Goal: Task Accomplishment & Management: Manage account settings

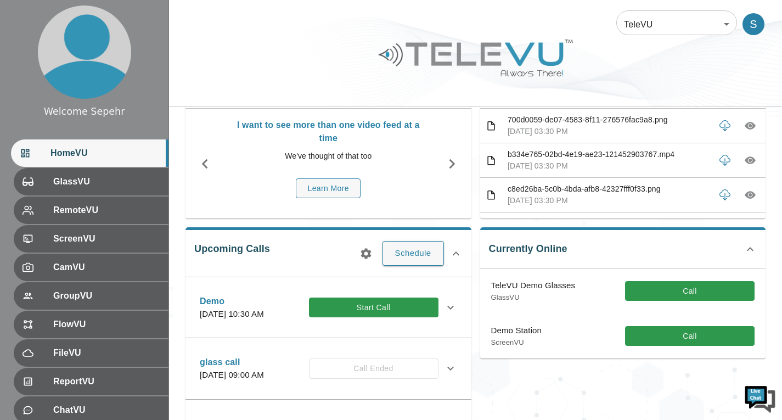
scroll to position [110, 0]
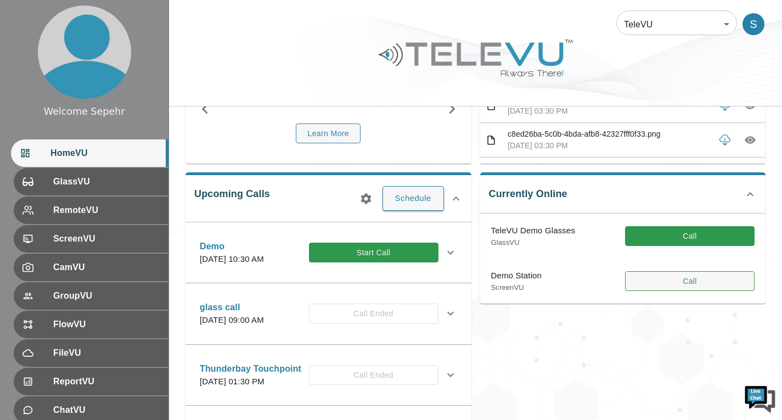
click at [633, 286] on button "Call" at bounding box center [690, 281] width 130 height 20
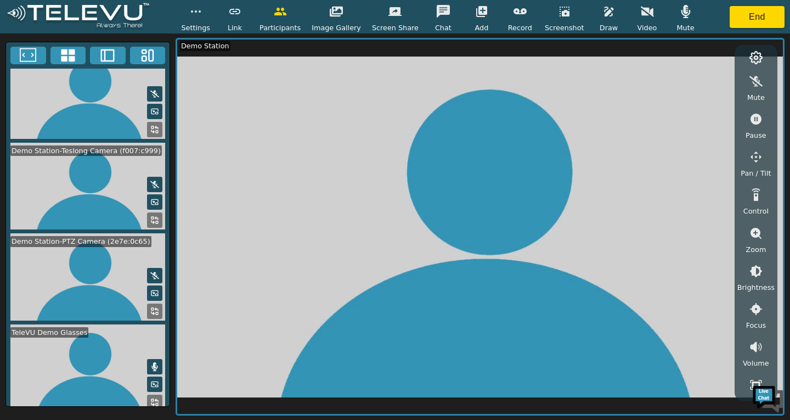
scroll to position [291, 0]
click at [151, 310] on button at bounding box center [154, 310] width 15 height 15
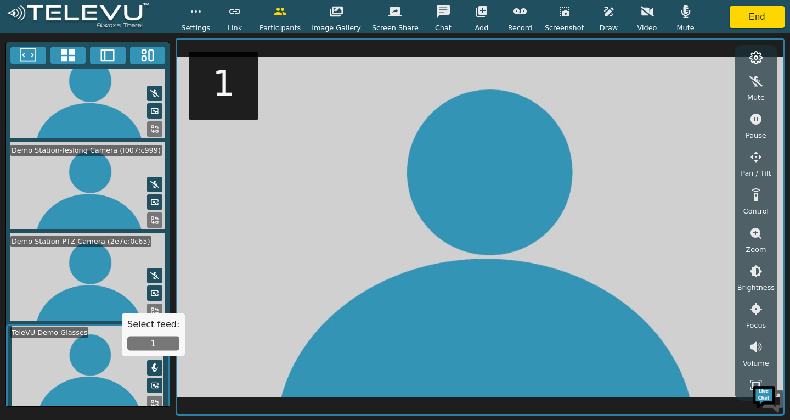
scroll to position [290, 0]
click at [147, 344] on button "1" at bounding box center [153, 343] width 52 height 14
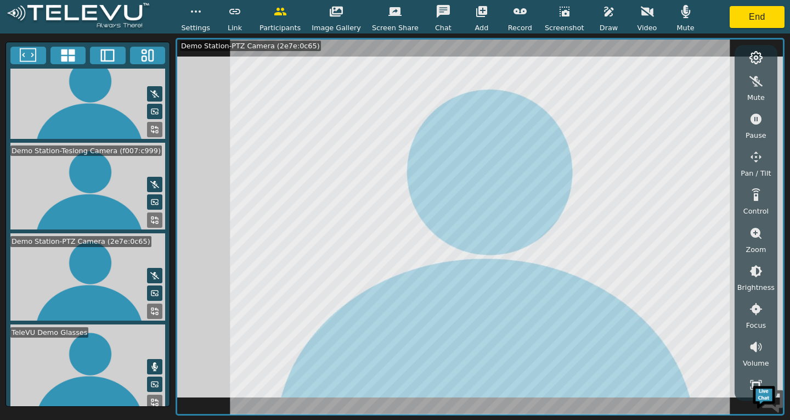
scroll to position [291, 0]
click at [760, 153] on icon "button" at bounding box center [756, 156] width 13 height 13
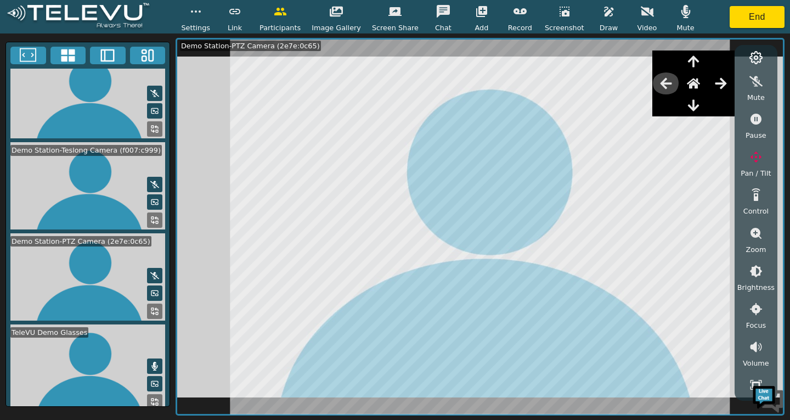
click at [667, 81] on icon "button" at bounding box center [666, 83] width 12 height 11
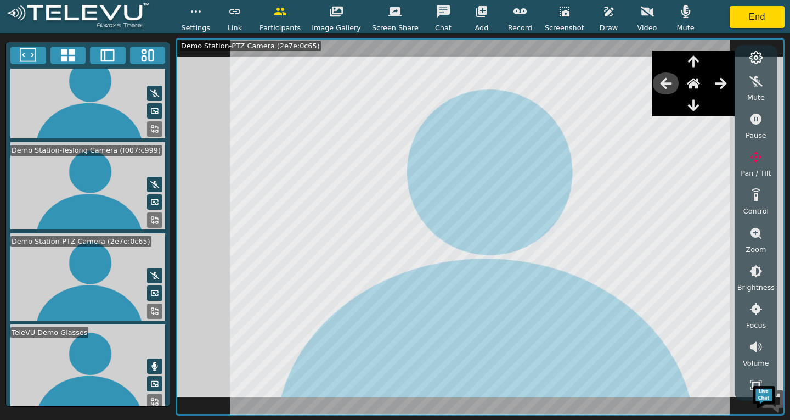
click at [670, 85] on icon "button" at bounding box center [666, 83] width 13 height 13
click at [697, 103] on icon "button" at bounding box center [693, 105] width 13 height 13
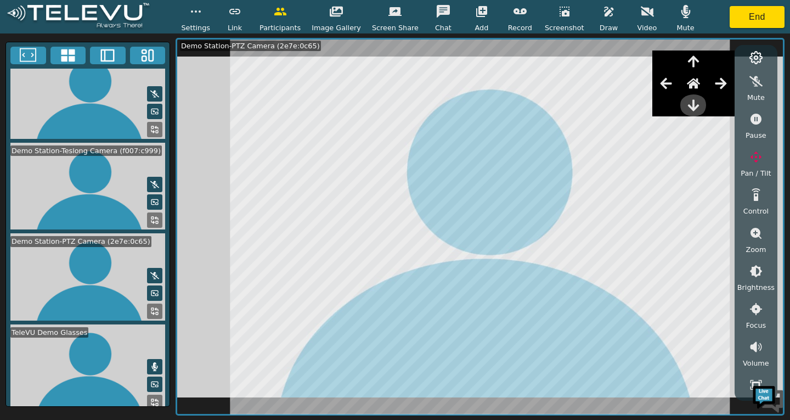
click at [696, 103] on icon "button" at bounding box center [693, 105] width 13 height 13
click at [696, 103] on icon "button" at bounding box center [693, 105] width 11 height 12
click at [720, 89] on icon "button" at bounding box center [721, 83] width 13 height 13
click at [717, 89] on icon "button" at bounding box center [721, 83] width 13 height 13
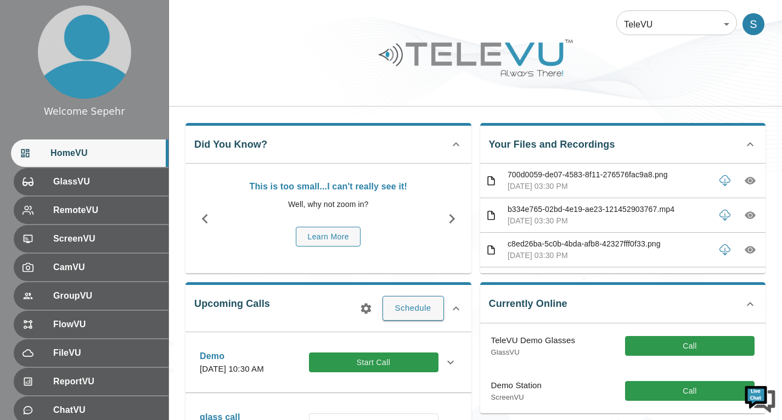
click at [650, 30] on body "Welcome Sepehr HomeVU GlassVU RemoteVU ScreenVU CamVU GroupVU FlowVU FileVU Rep…" at bounding box center [391, 356] width 782 height 713
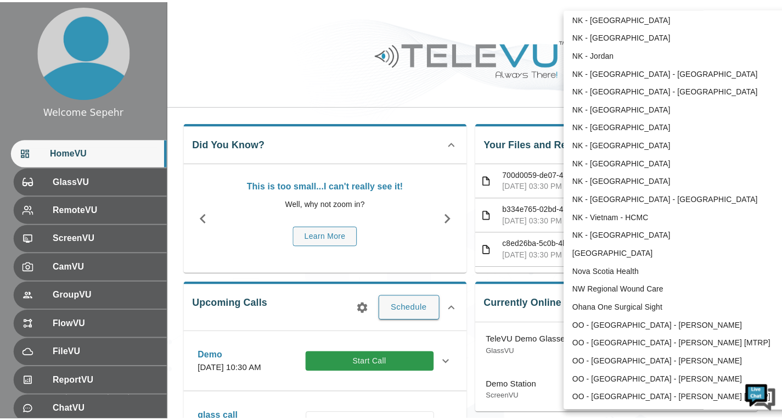
scroll to position [842, 0]
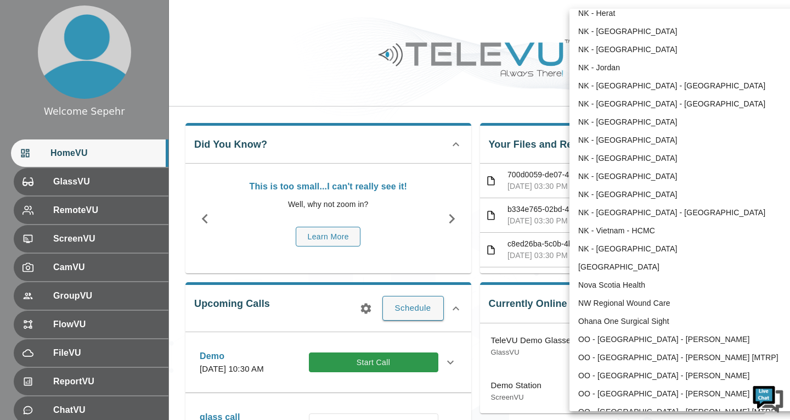
click at [593, 135] on li "NK - Malawi" at bounding box center [684, 140] width 228 height 18
type input "207"
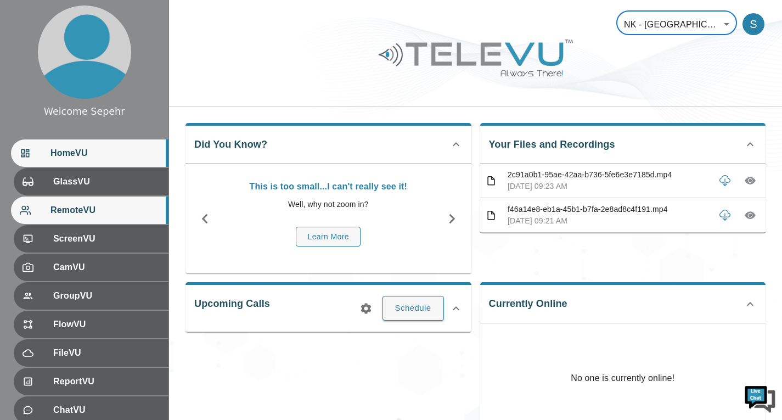
click at [141, 200] on div "RemoteVU" at bounding box center [90, 209] width 158 height 27
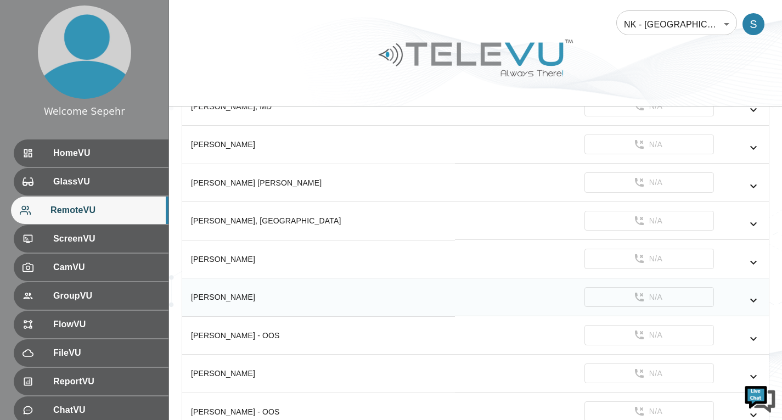
scroll to position [210, 0]
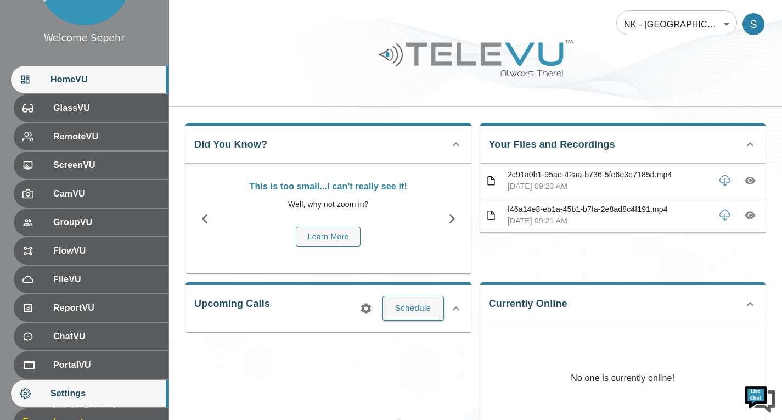
scroll to position [151, 0]
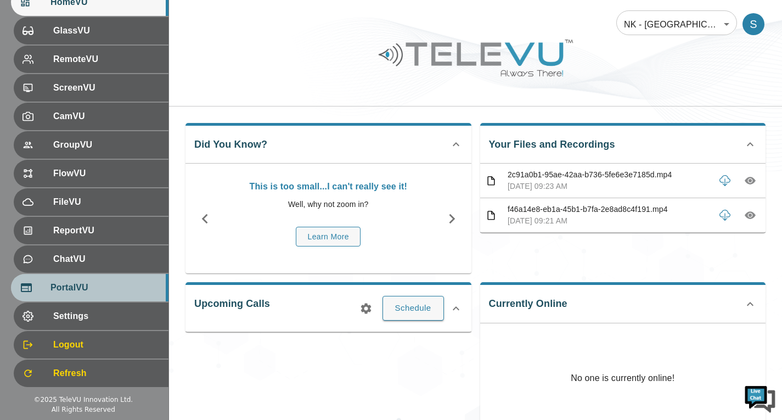
click at [72, 300] on div "PortalVU" at bounding box center [90, 287] width 158 height 27
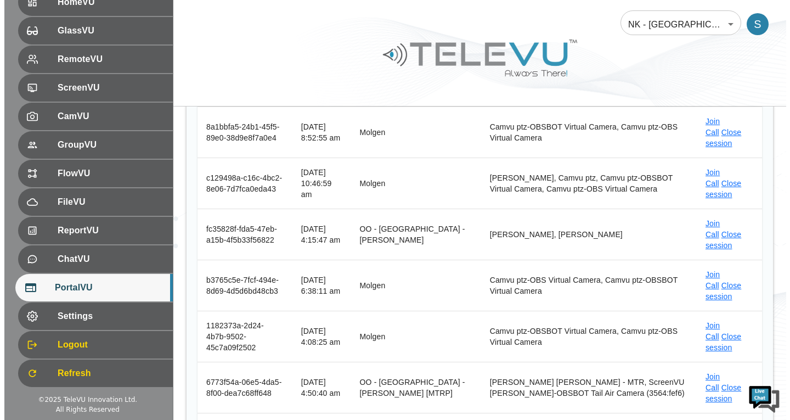
scroll to position [384, 0]
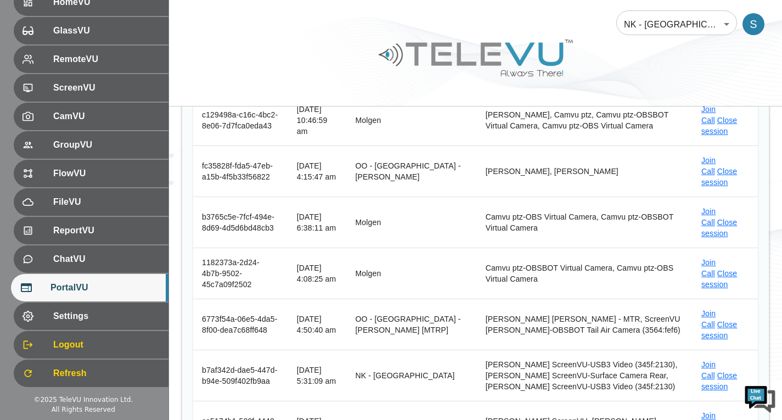
click at [660, 27] on body "Welcome Sepehr HomeVU GlassVU RemoteVU ScreenVU CamVU GroupVU FlowVU FileVU Rep…" at bounding box center [391, 152] width 782 height 1072
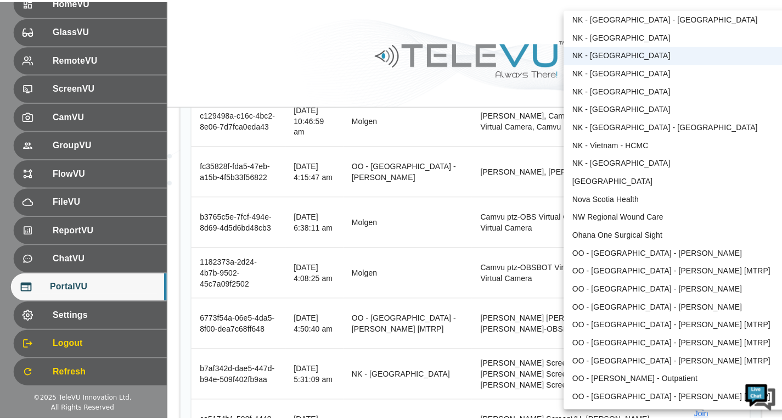
scroll to position [937, 0]
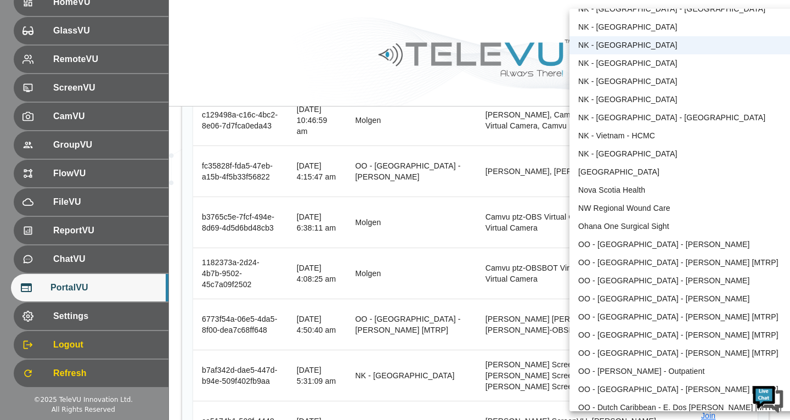
click at [432, 56] on div at bounding box center [395, 210] width 790 height 420
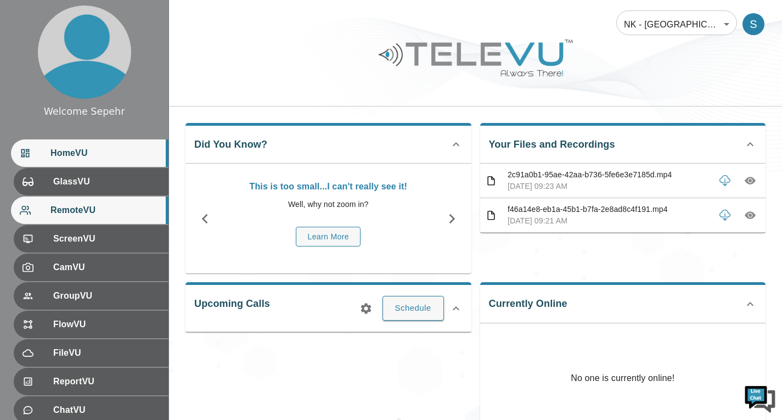
click at [59, 198] on div "RemoteVU" at bounding box center [90, 209] width 158 height 27
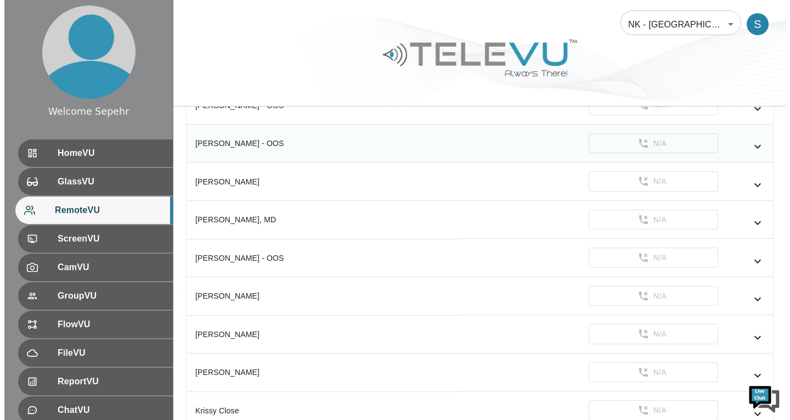
scroll to position [759, 0]
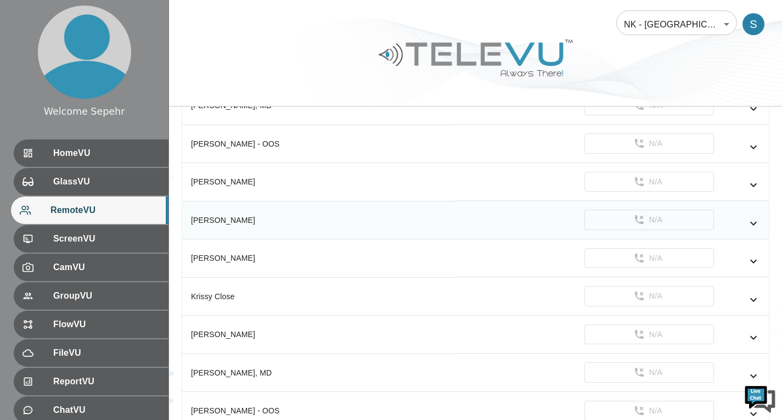
click at [753, 223] on icon "simple table" at bounding box center [753, 223] width 13 height 13
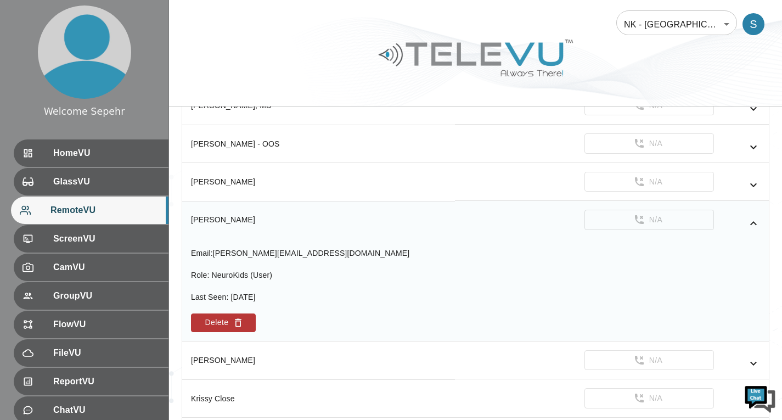
click at [753, 223] on icon "simple table" at bounding box center [753, 223] width 13 height 13
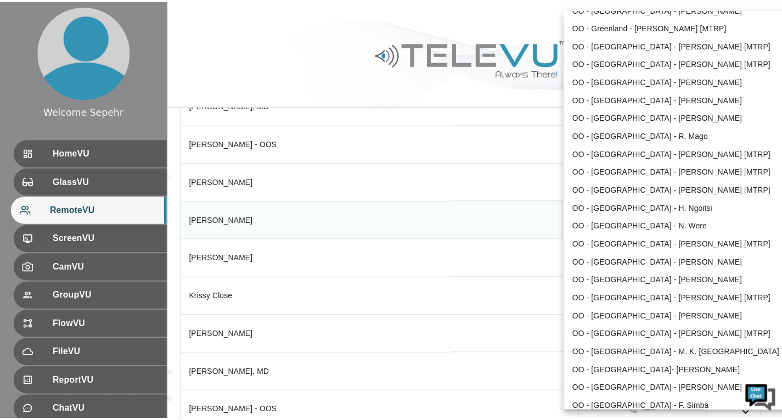
scroll to position [1486, 0]
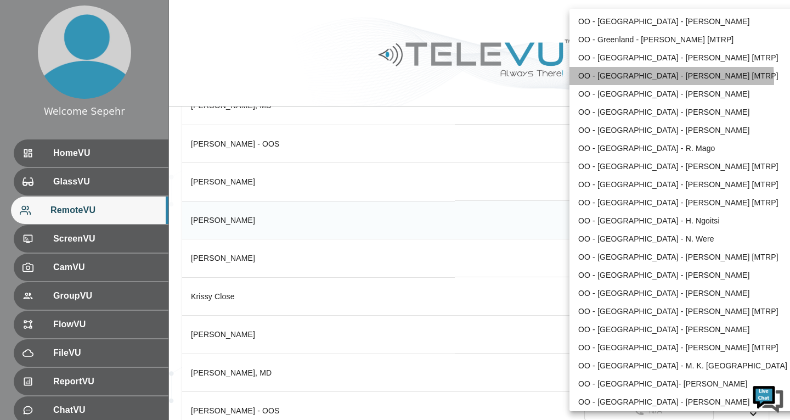
click at [599, 81] on li "OO - Haiti - P. Woolley [MTRP]" at bounding box center [684, 76] width 228 height 18
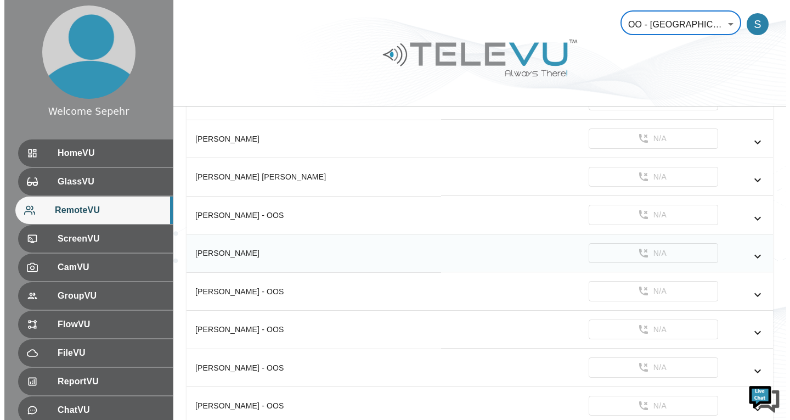
scroll to position [251, 0]
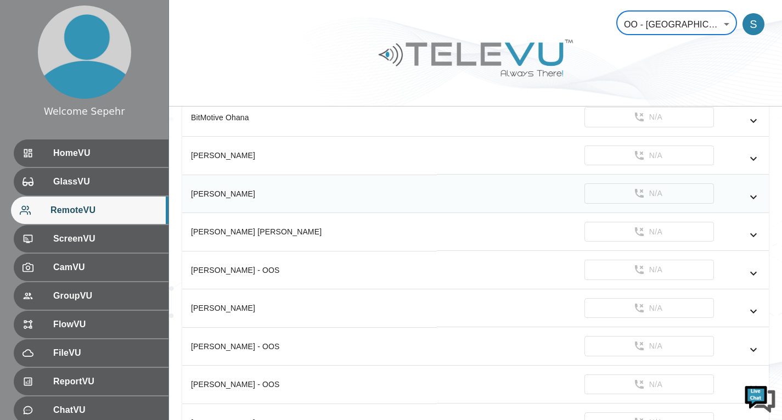
click at [756, 196] on icon "simple table" at bounding box center [753, 197] width 7 height 4
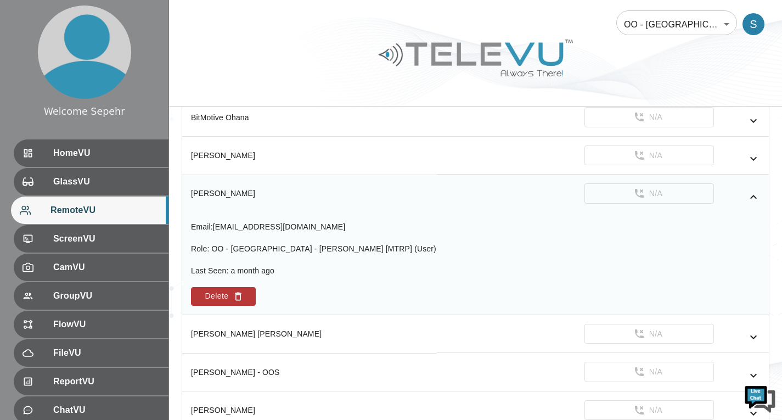
click at [756, 196] on icon "simple table" at bounding box center [753, 196] width 13 height 13
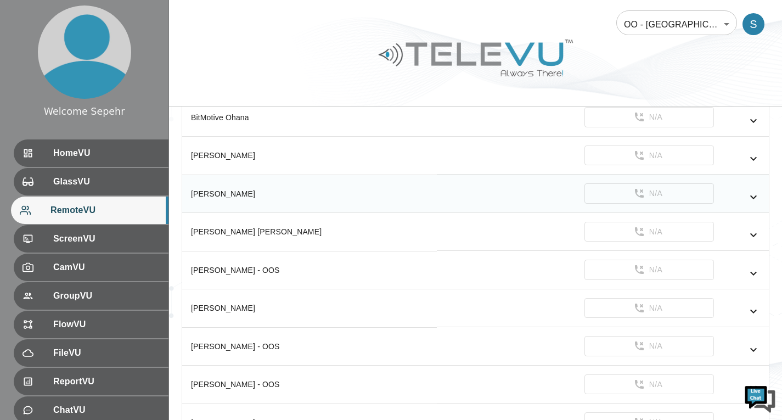
click at [668, 25] on body "Welcome Sepehr HomeVU GlassVU RemoteVU ScreenVU CamVU GroupVU FlowVU FileVU Rep…" at bounding box center [391, 235] width 782 height 973
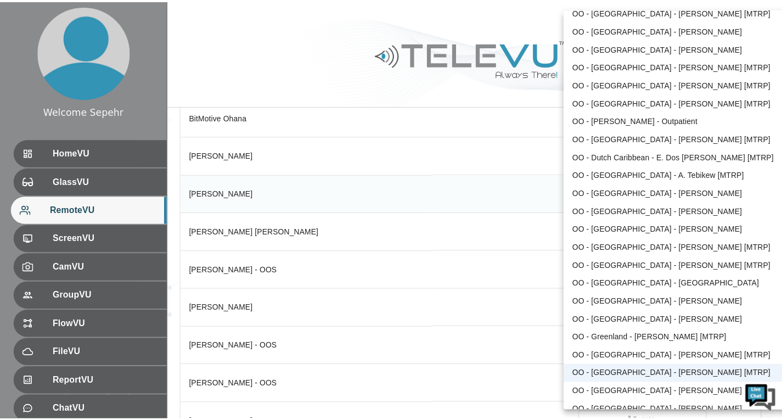
scroll to position [1077, 0]
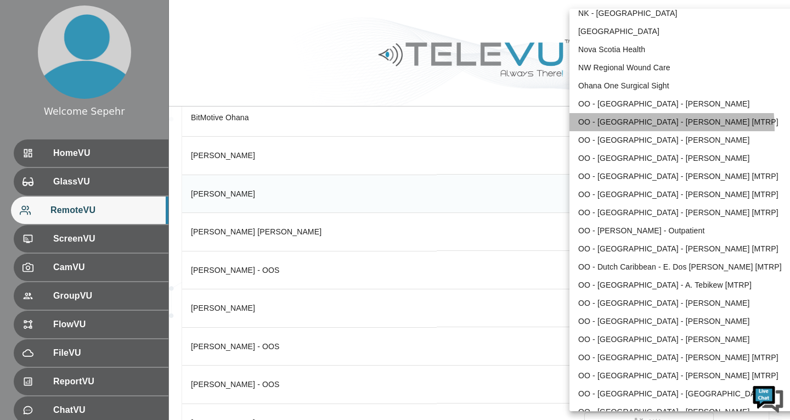
click at [613, 130] on li "OO - Afghanistan - M. Jaweed [MTRP]" at bounding box center [684, 122] width 228 height 18
type input "96"
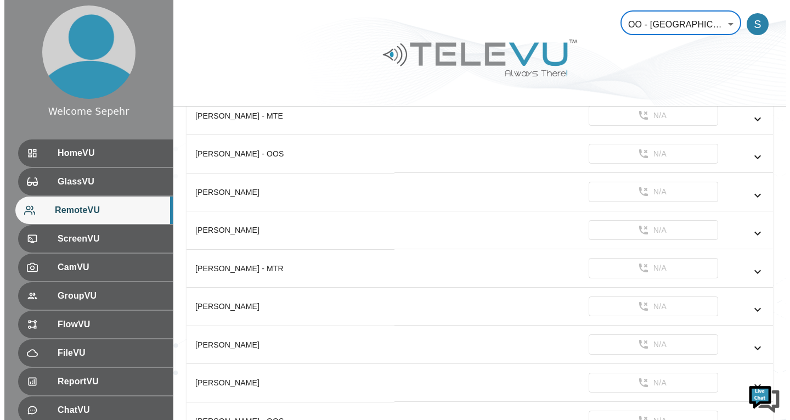
scroll to position [800, 0]
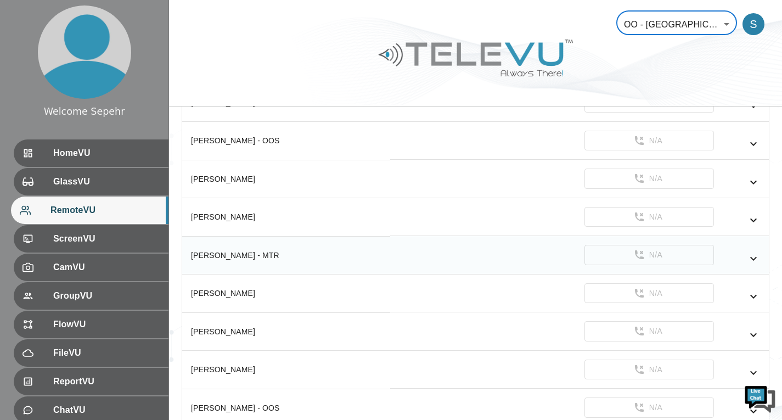
click at [761, 257] on td "N/A" at bounding box center [579, 255] width 379 height 38
click at [756, 258] on icon "simple table" at bounding box center [753, 258] width 13 height 13
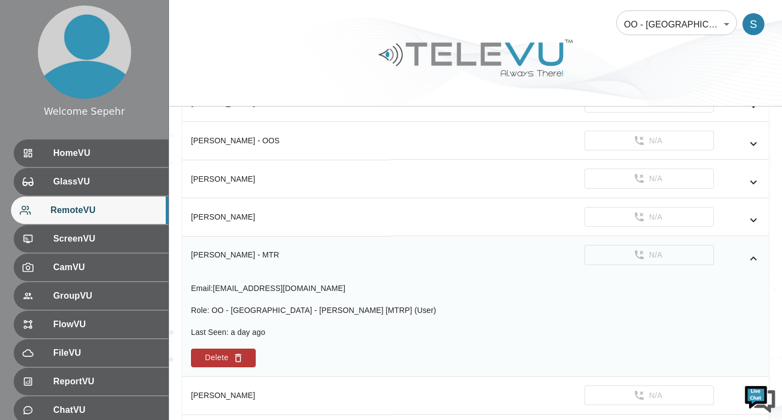
click at [756, 258] on icon "simple table" at bounding box center [753, 258] width 13 height 13
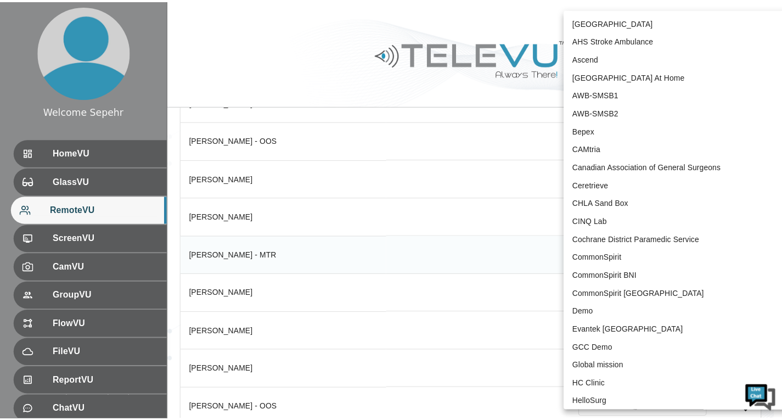
scroll to position [989, 0]
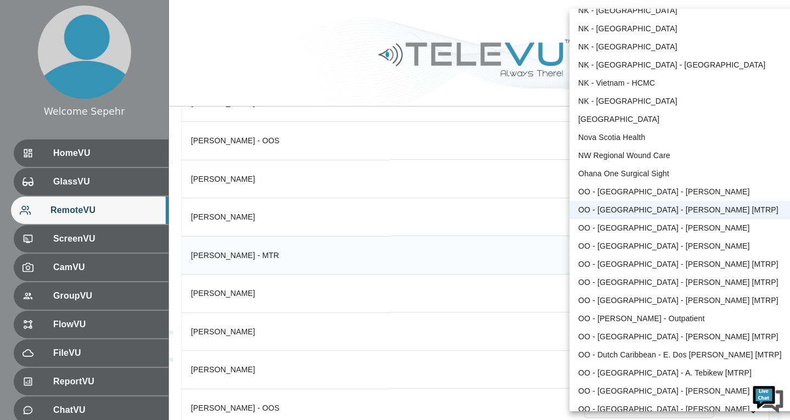
click at [384, 63] on div at bounding box center [395, 210] width 790 height 420
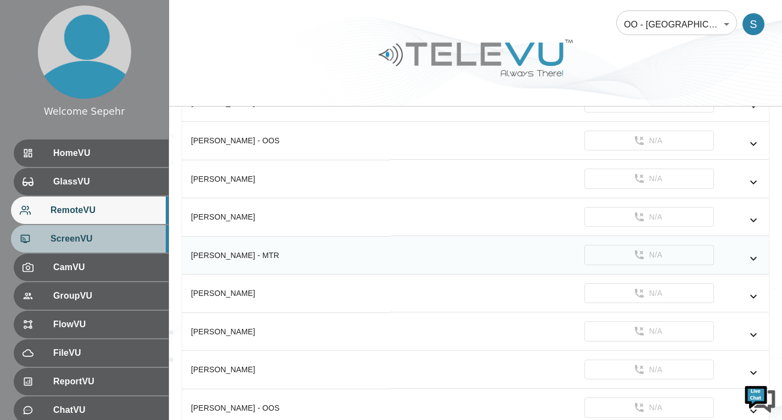
click at [87, 234] on span "ScreenVU" at bounding box center [104, 238] width 109 height 13
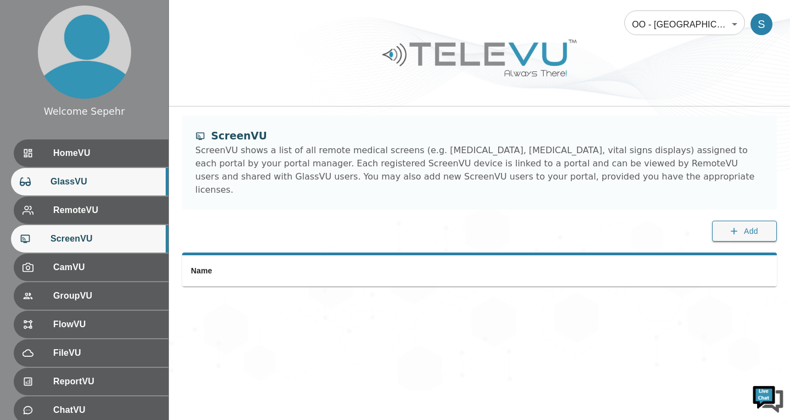
click at [92, 178] on span "GlassVU" at bounding box center [104, 181] width 109 height 13
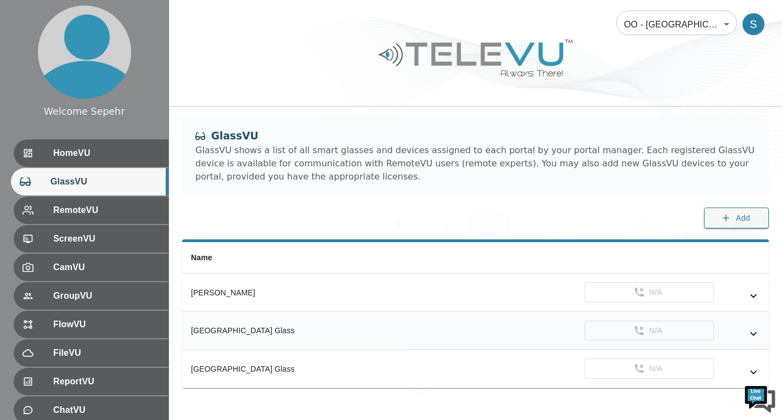
scroll to position [8, 0]
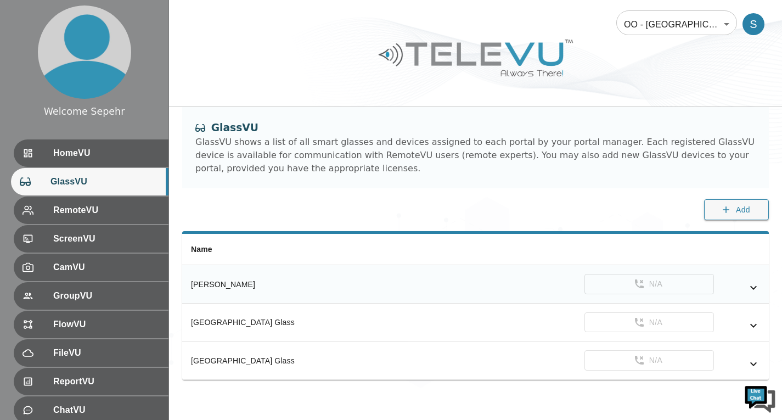
click at [754, 290] on icon "simple table" at bounding box center [753, 287] width 13 height 13
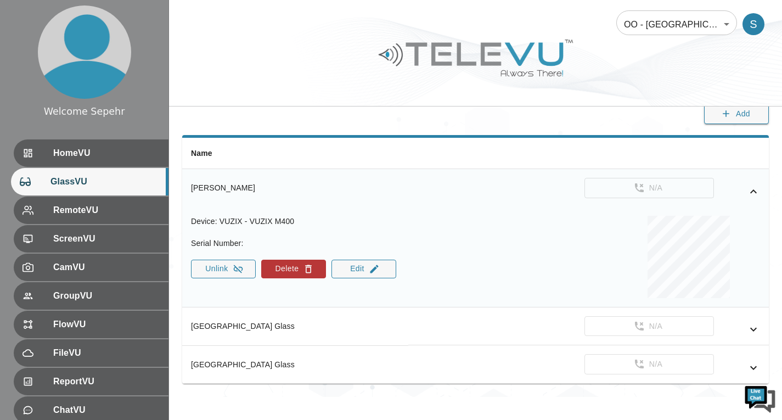
scroll to position [108, 0]
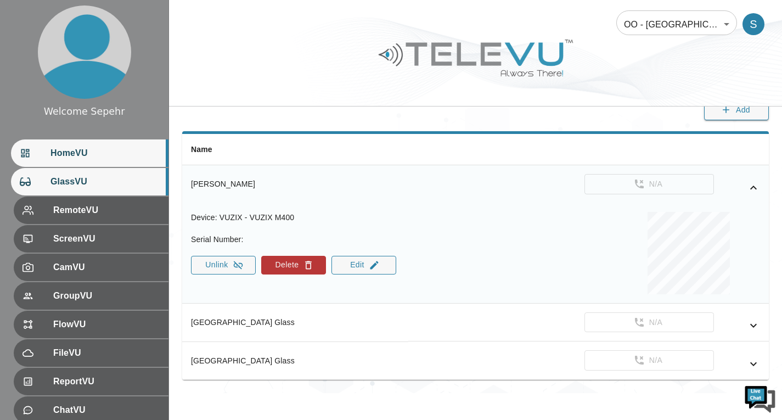
click at [120, 156] on span "HomeVU" at bounding box center [104, 153] width 109 height 13
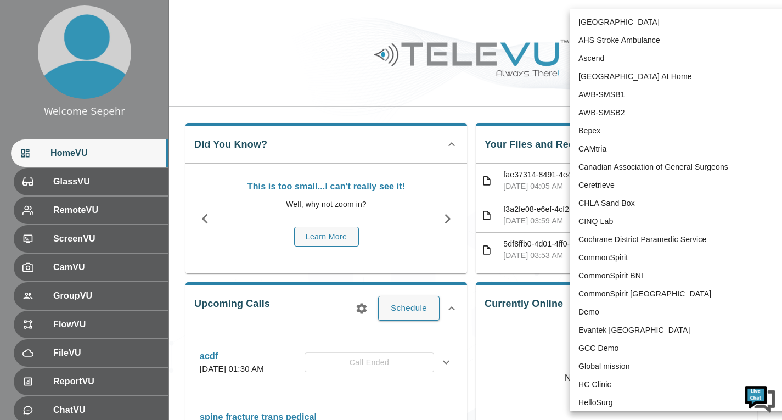
click at [639, 34] on body "Welcome Sepehr HomeVU GlassVU RemoteVU ScreenVU CamVU GroupVU FlowVU FileVU Rep…" at bounding box center [391, 428] width 782 height 856
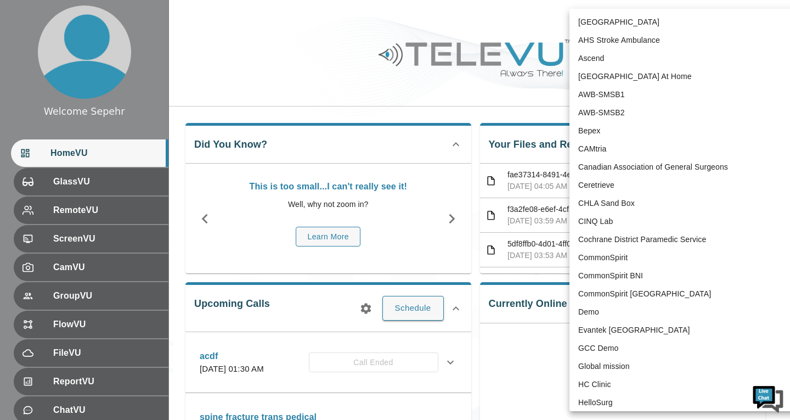
scroll to position [989, 0]
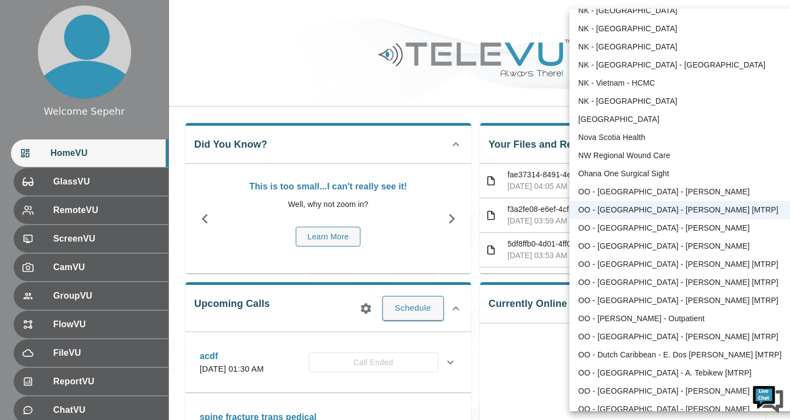
click at [249, 60] on div at bounding box center [395, 210] width 790 height 420
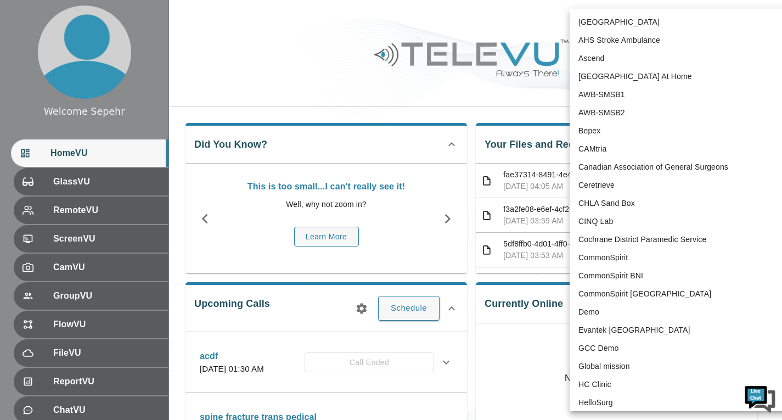
click at [671, 29] on body "Welcome Sepehr HomeVU GlassVU RemoteVU ScreenVU CamVU GroupVU FlowVU FileVU Rep…" at bounding box center [391, 428] width 782 height 856
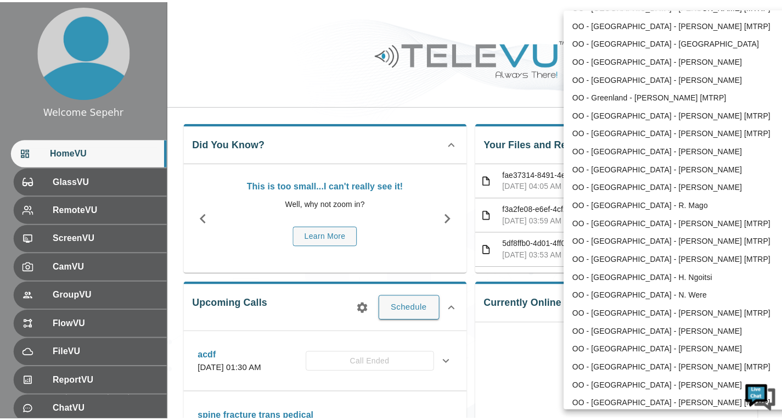
scroll to position [1483, 0]
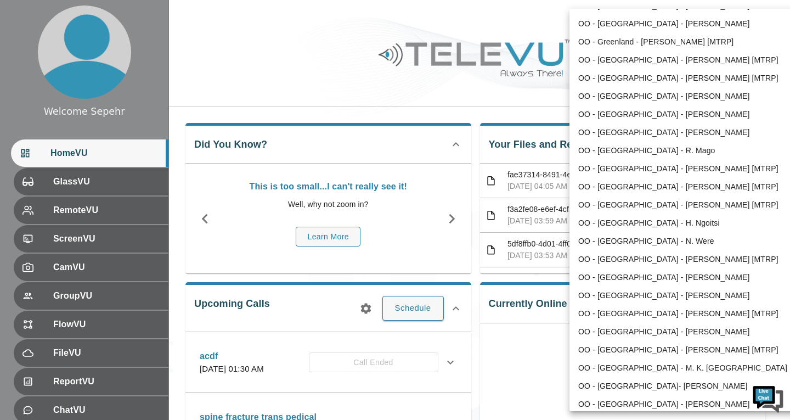
click at [625, 281] on li "OO - Kenya - P. Odhiambo" at bounding box center [684, 277] width 228 height 18
type input "188"
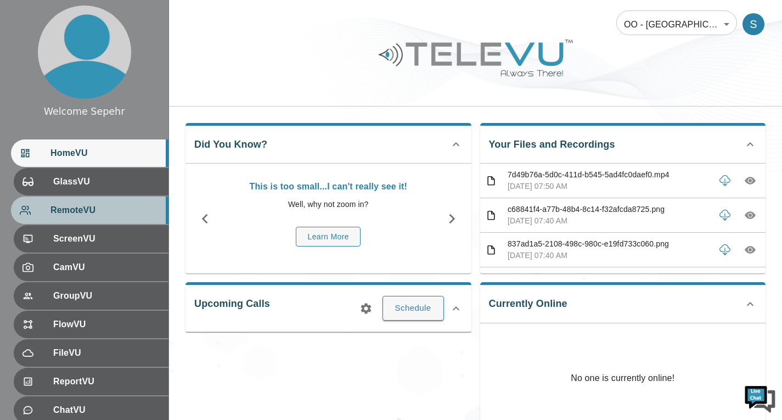
click at [149, 220] on div "RemoteVU" at bounding box center [90, 209] width 158 height 27
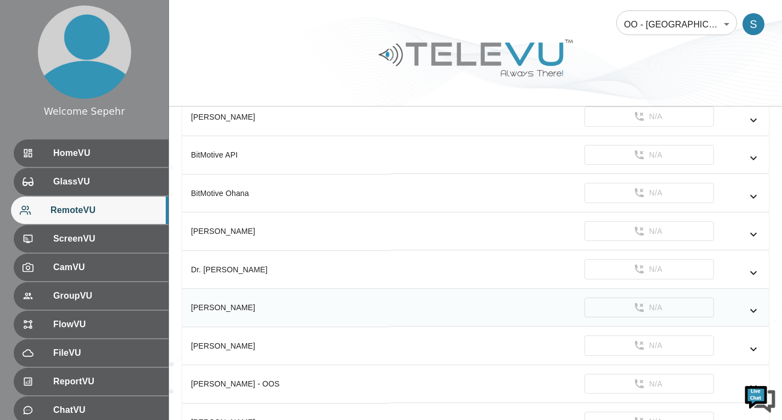
scroll to position [163, 0]
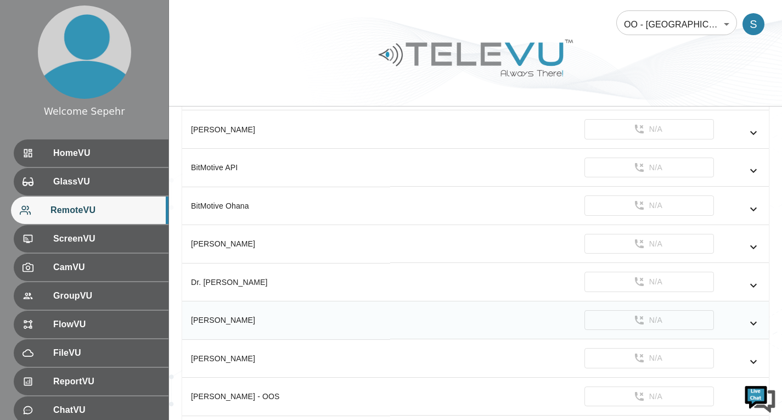
click at [752, 320] on icon "simple table" at bounding box center [753, 323] width 13 height 13
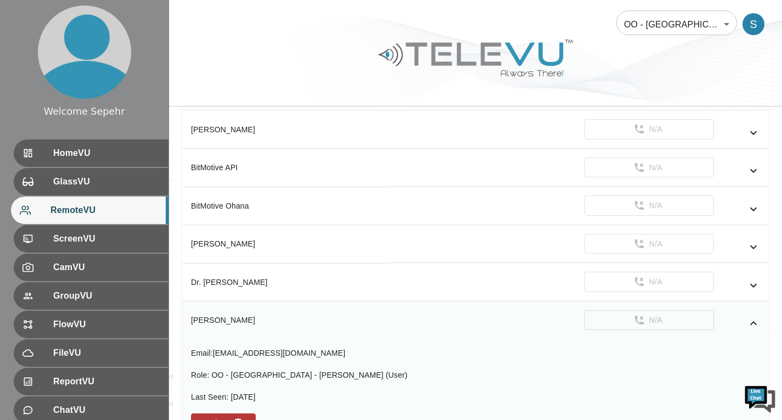
click at [750, 326] on icon "simple table" at bounding box center [753, 323] width 13 height 13
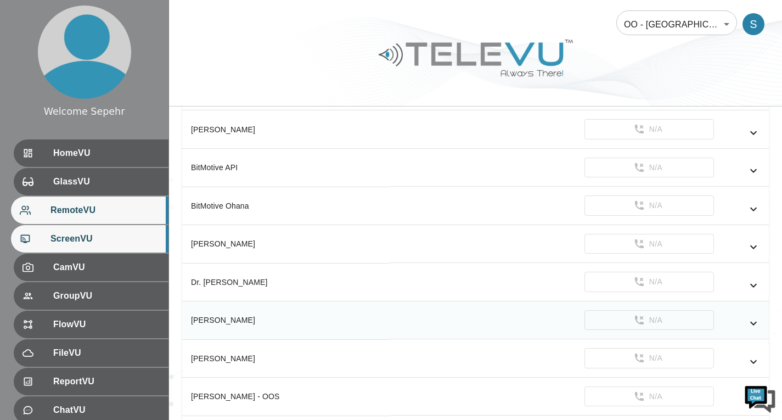
click at [132, 234] on span "ScreenVU" at bounding box center [104, 238] width 109 height 13
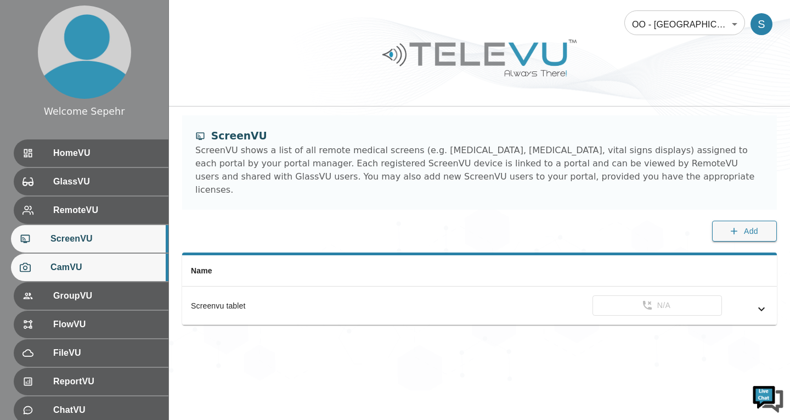
click at [106, 260] on div "CamVU" at bounding box center [90, 267] width 158 height 27
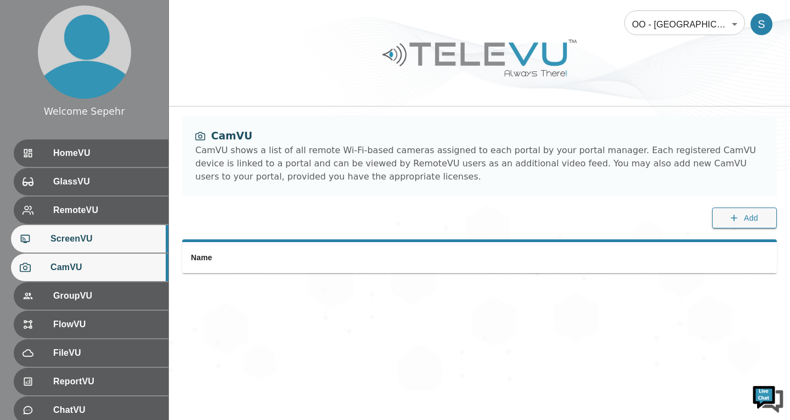
click at [102, 238] on span "ScreenVU" at bounding box center [104, 238] width 109 height 13
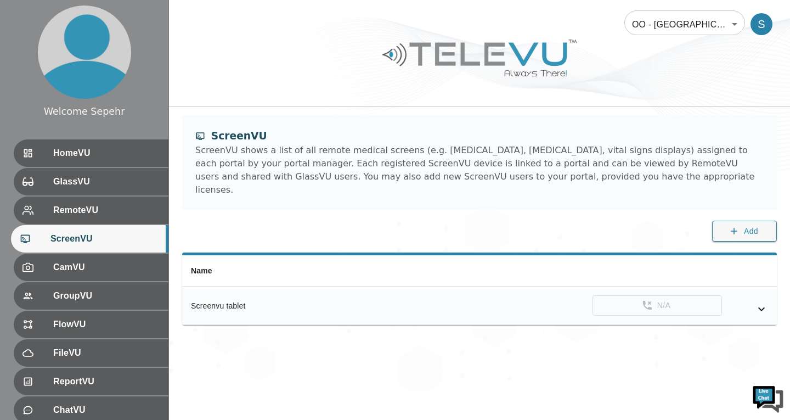
click at [762, 307] on icon "simple table" at bounding box center [761, 309] width 7 height 4
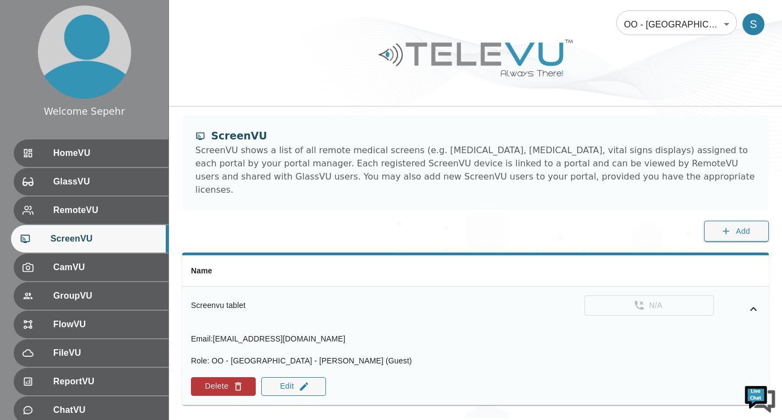
click at [676, 25] on body "Welcome Sepehr HomeVU GlassVU RemoteVU ScreenVU CamVU GroupVU FlowVU FileVU Rep…" at bounding box center [391, 209] width 782 height 418
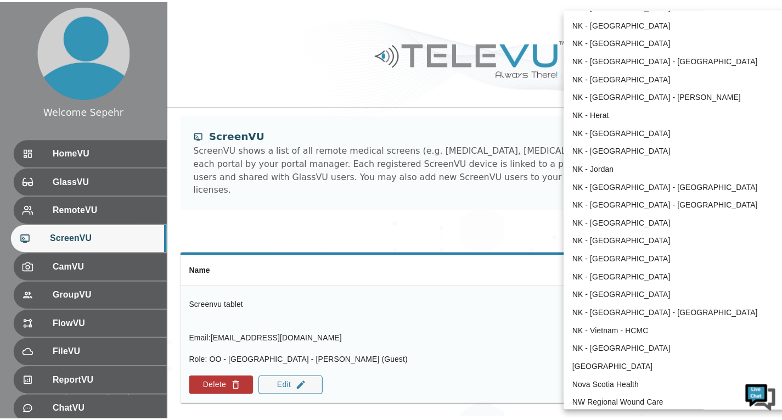
scroll to position [728, 0]
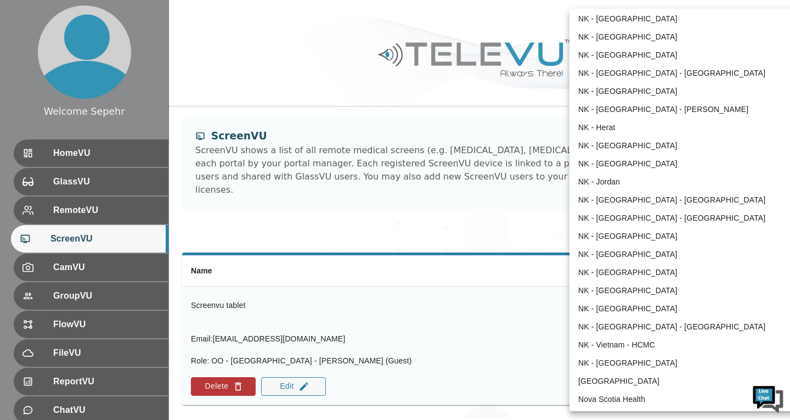
click at [610, 78] on li "NK - Côte d’Ivoire - Bouaké" at bounding box center [684, 73] width 228 height 18
type input "90"
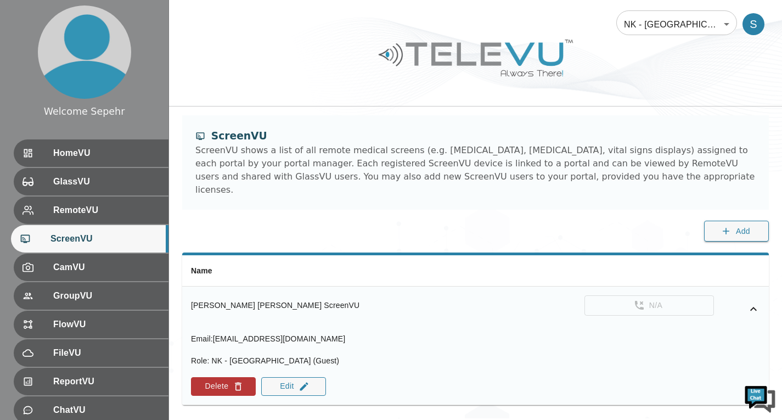
click at [753, 307] on icon "simple table" at bounding box center [753, 309] width 7 height 4
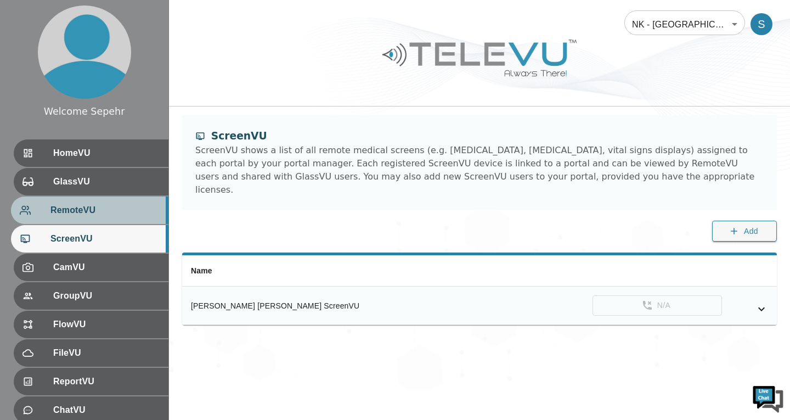
click at [93, 218] on div "RemoteVU" at bounding box center [90, 209] width 158 height 27
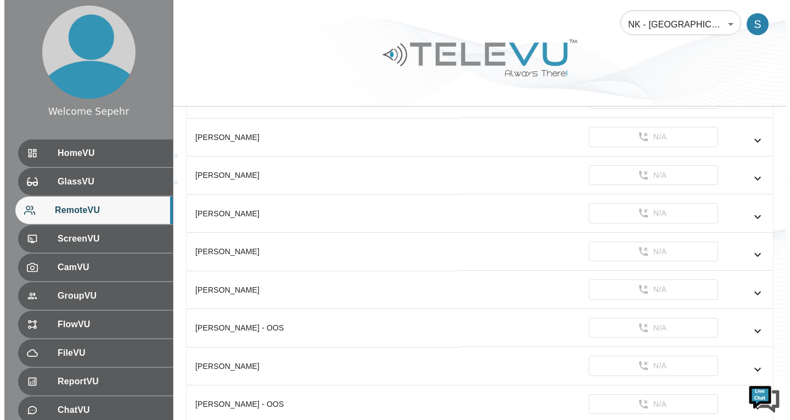
scroll to position [329, 0]
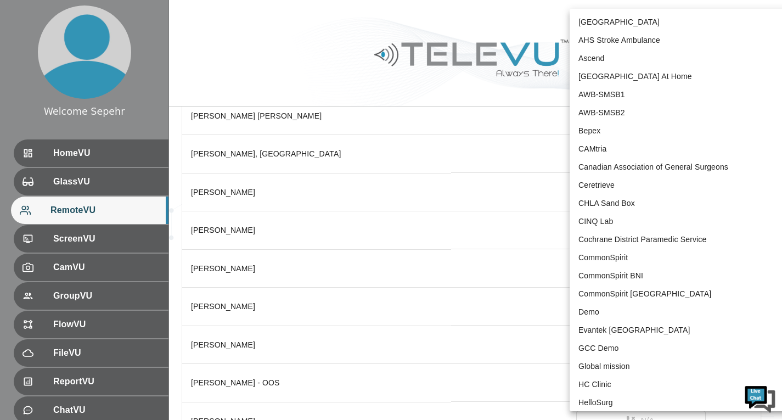
click at [656, 24] on body "Welcome Sepehr HomeVU GlassVU RemoteVU ScreenVU CamVU GroupVU FlowVU FileVU Rep…" at bounding box center [391, 405] width 782 height 1469
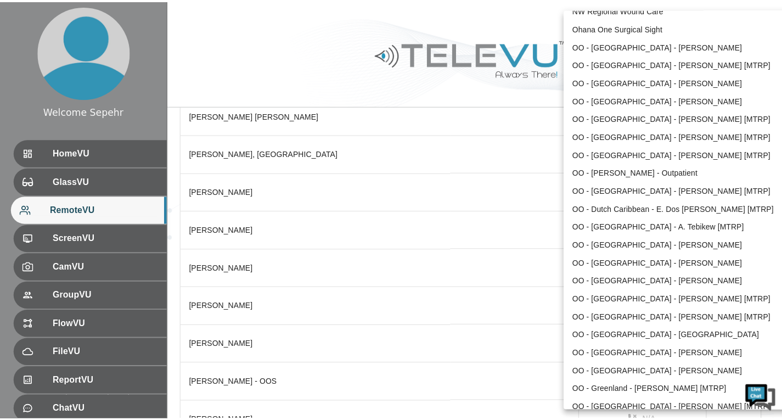
scroll to position [1140, 0]
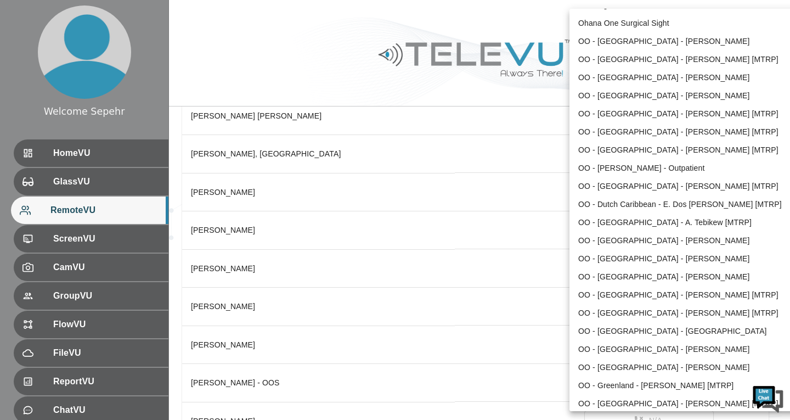
click at [620, 132] on li "OO - Belize - D. Rapp [MTRP]" at bounding box center [684, 132] width 228 height 18
type input "213"
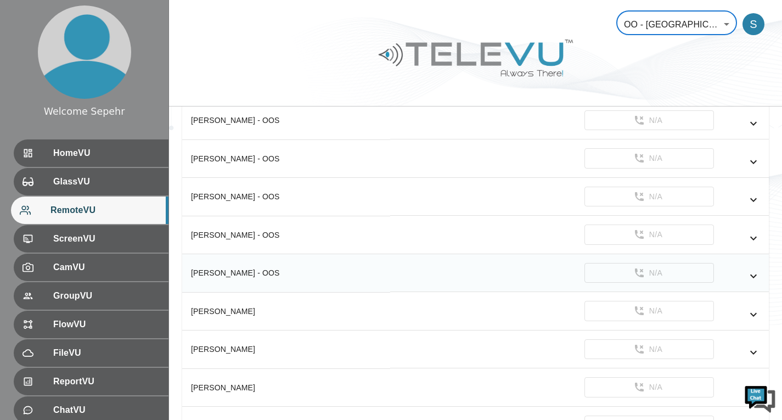
scroll to position [542, 0]
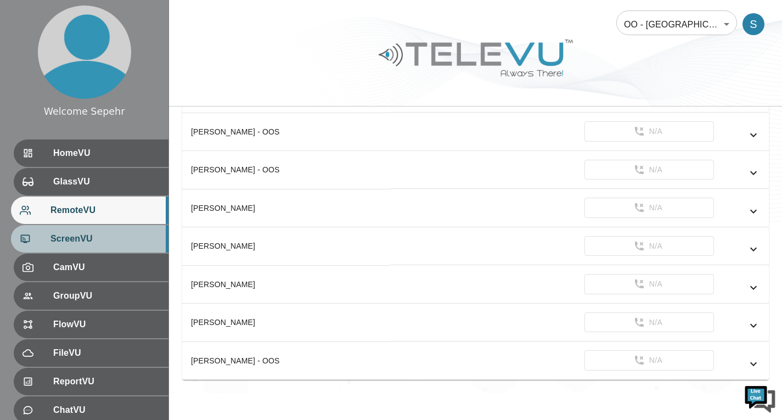
click at [105, 235] on span "ScreenVU" at bounding box center [104, 238] width 109 height 13
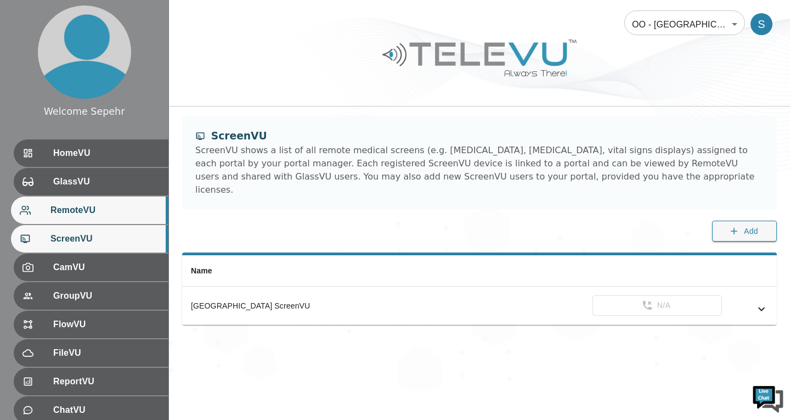
click at [98, 210] on span "RemoteVU" at bounding box center [104, 210] width 109 height 13
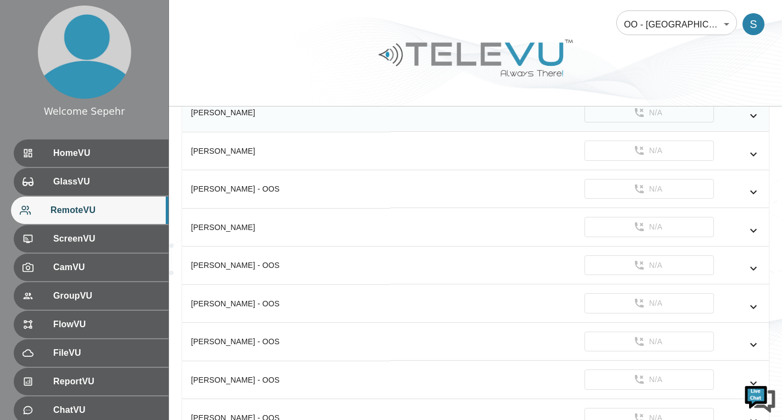
scroll to position [274, 0]
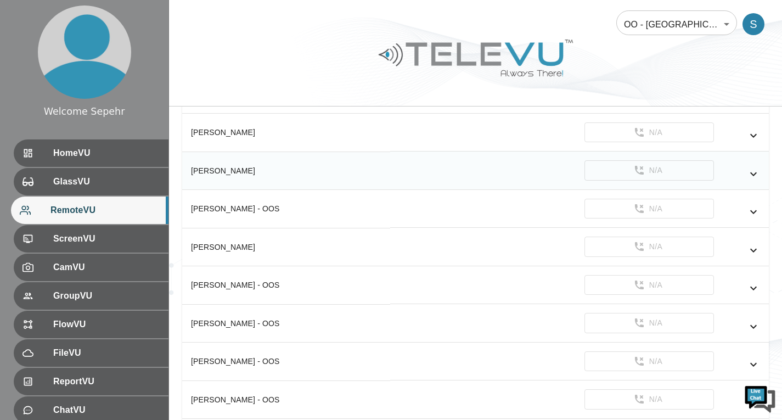
click at [752, 175] on icon "simple table" at bounding box center [753, 174] width 7 height 4
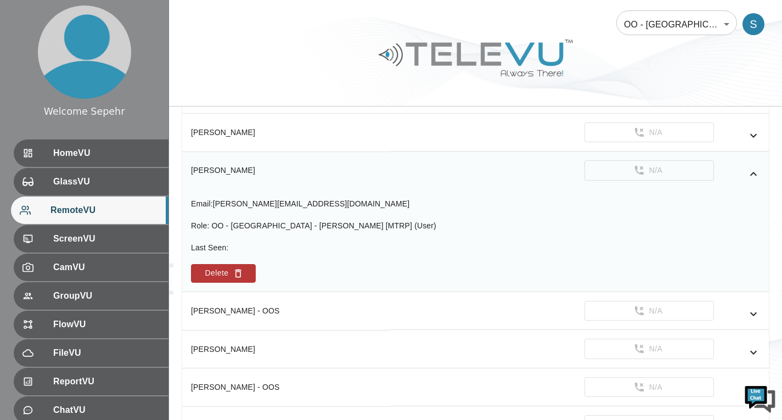
click at [752, 175] on icon "simple table" at bounding box center [753, 173] width 13 height 13
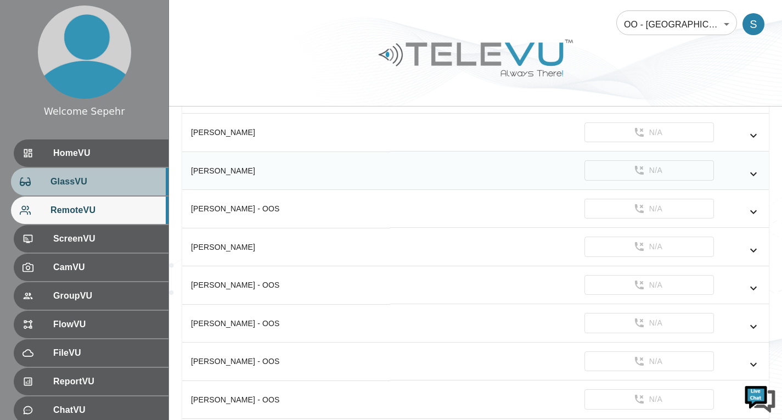
click at [101, 186] on span "GlassVU" at bounding box center [104, 181] width 109 height 13
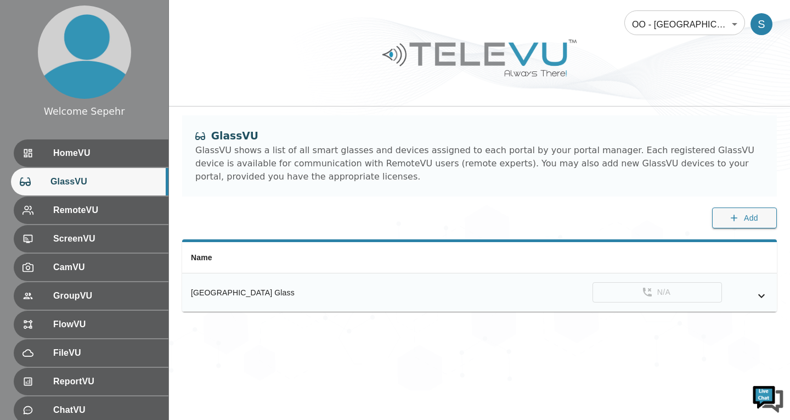
click at [757, 295] on icon "simple table" at bounding box center [761, 295] width 13 height 13
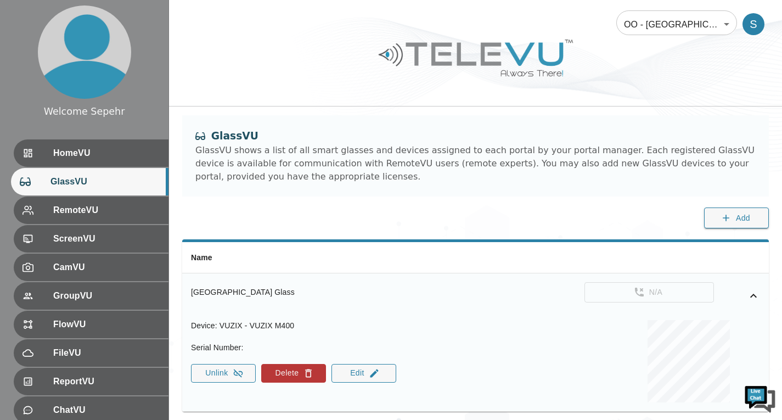
click at [758, 295] on icon "simple table" at bounding box center [753, 295] width 13 height 13
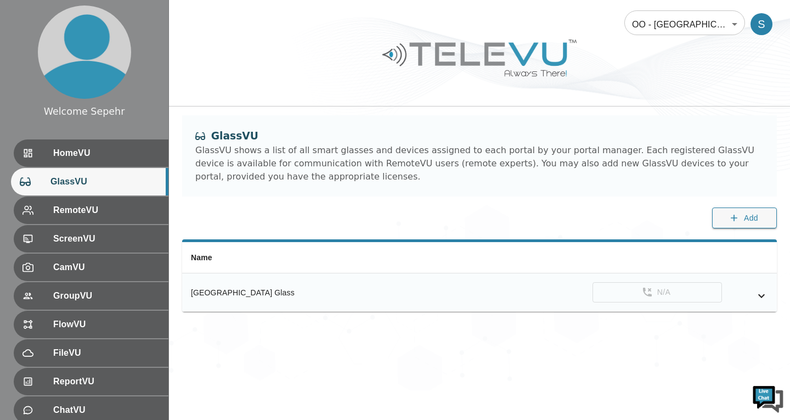
click at [655, 26] on body "Welcome Sepehr HomeVU GlassVU RemoteVU ScreenVU CamVU GroupVU FlowVU FileVU Rep…" at bounding box center [395, 195] width 790 height 390
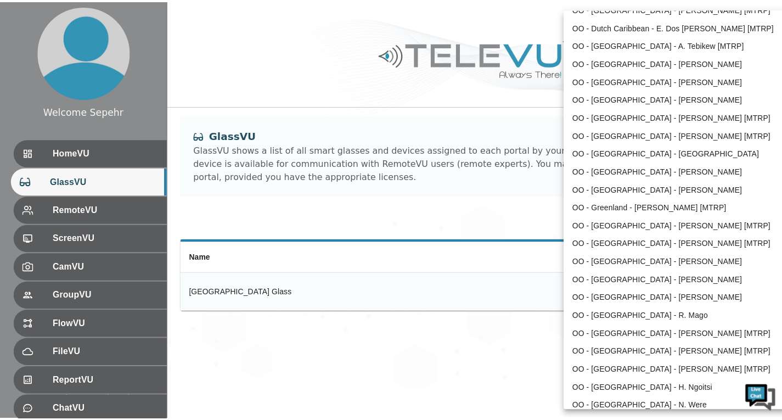
scroll to position [1336, 0]
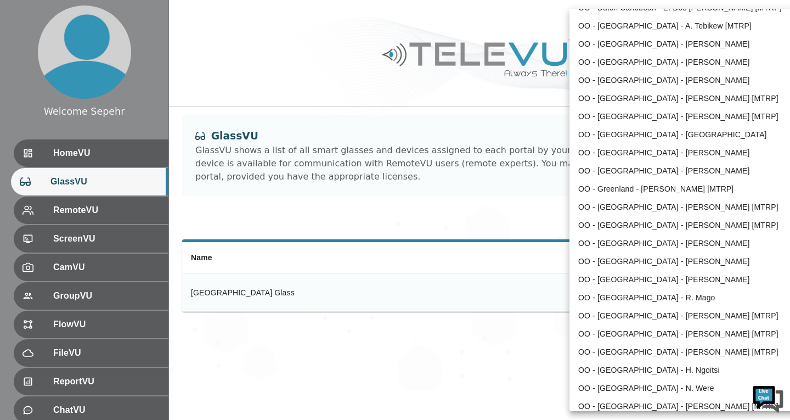
click at [634, 266] on li "OO - India - N. Dhoat" at bounding box center [684, 261] width 228 height 18
type input "210"
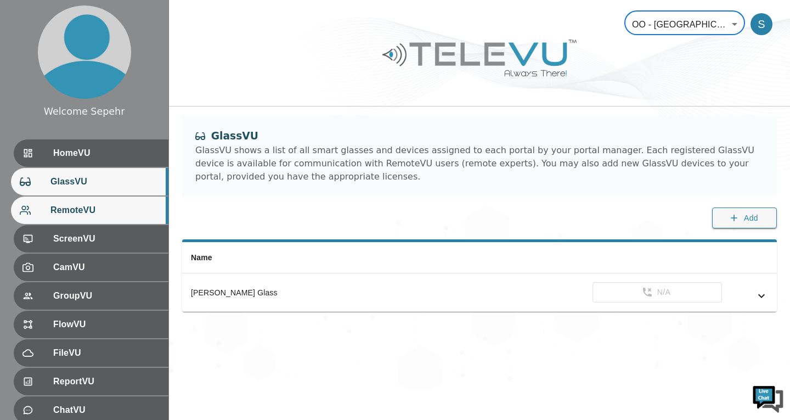
click at [150, 217] on span "RemoteVU" at bounding box center [104, 210] width 109 height 13
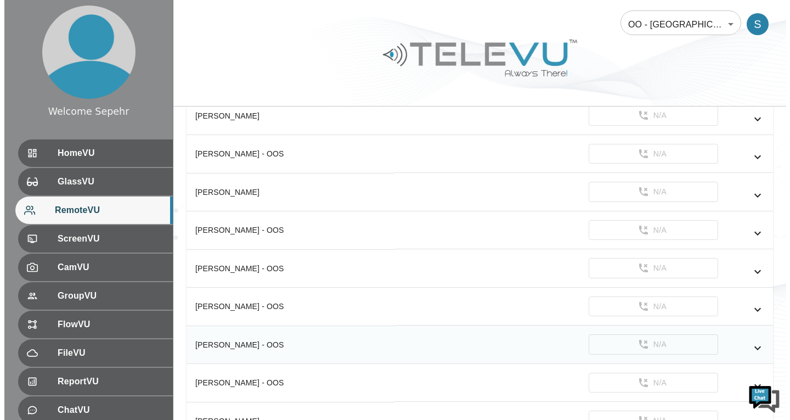
scroll to position [274, 0]
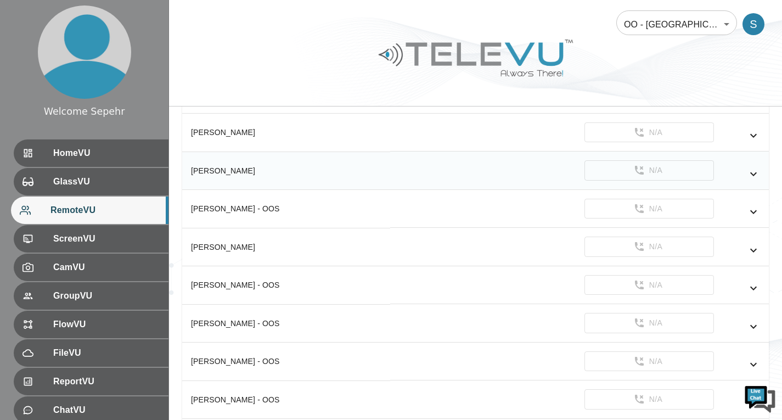
click at [751, 173] on icon "simple table" at bounding box center [753, 174] width 7 height 4
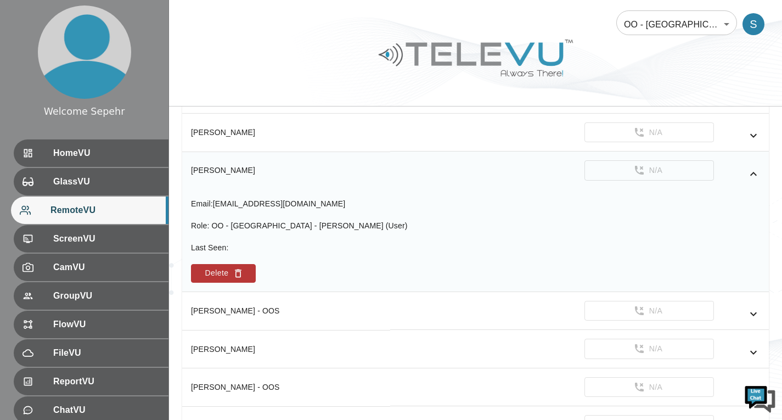
click at [752, 173] on icon "simple table" at bounding box center [753, 174] width 7 height 4
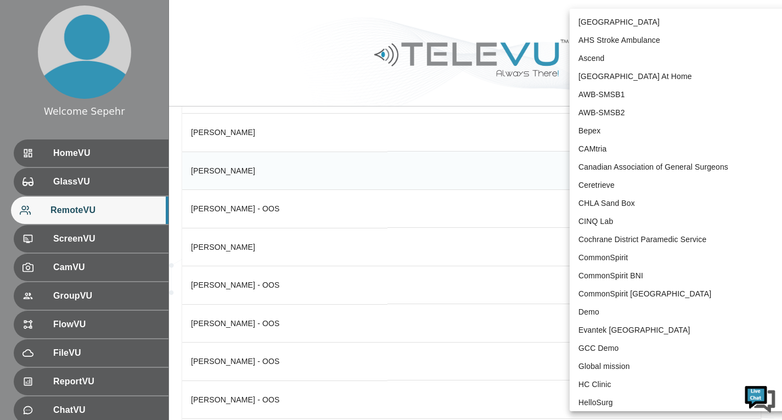
click at [644, 19] on body "Welcome Sepehr HomeVU GlassVU RemoteVU ScreenVU CamVU GroupVU FlowVU FileVU Rep…" at bounding box center [391, 193] width 782 height 935
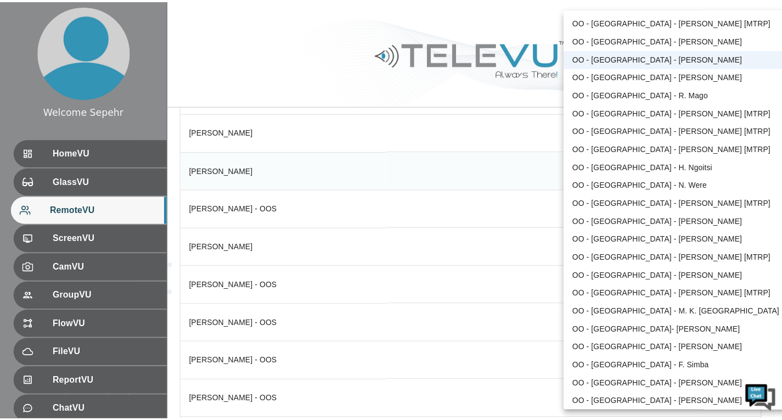
scroll to position [1553, 0]
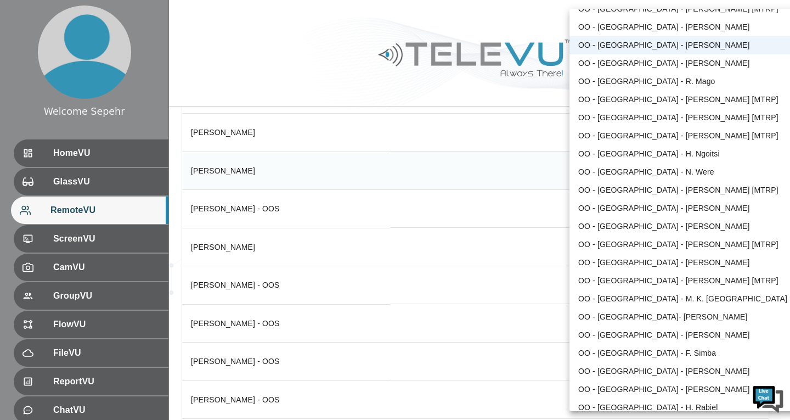
click at [658, 212] on li "OO - Kenya - P. Odhiambo" at bounding box center [684, 208] width 228 height 18
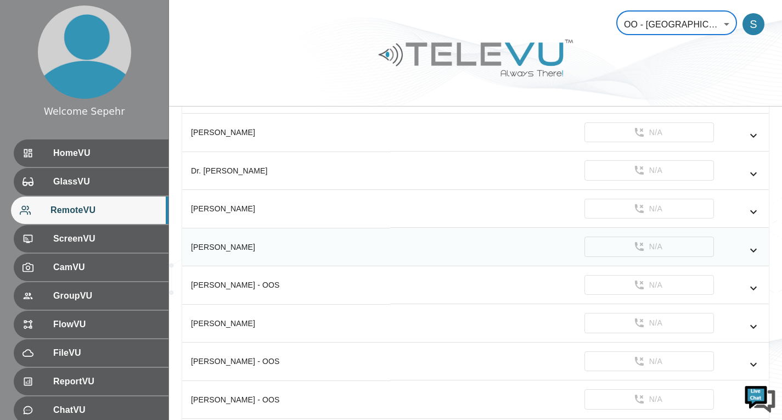
click at [755, 252] on icon "simple table" at bounding box center [753, 250] width 13 height 13
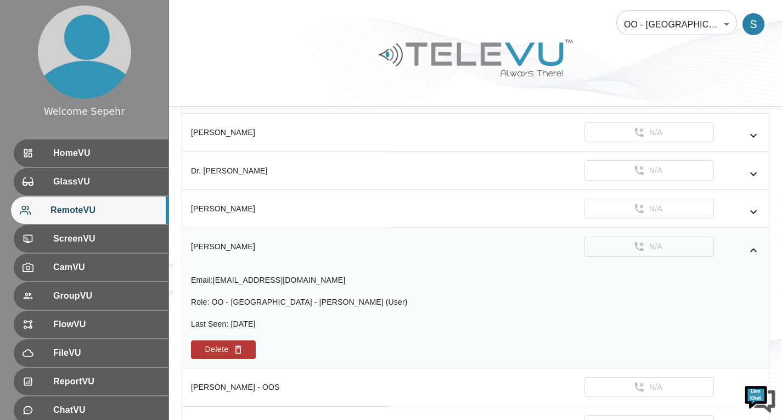
click at [755, 252] on icon "simple table" at bounding box center [753, 250] width 13 height 13
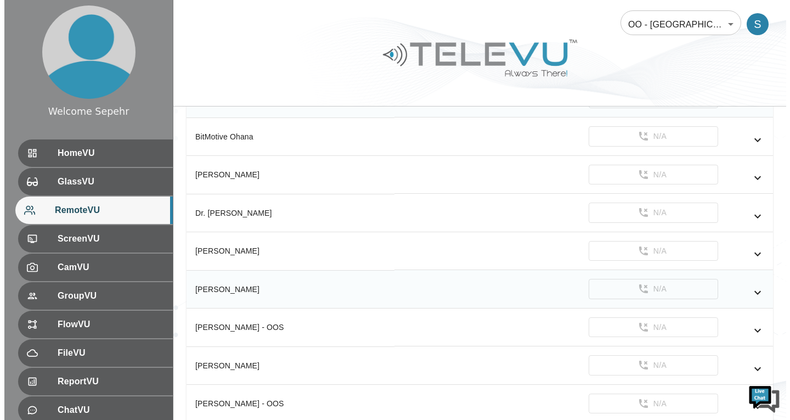
scroll to position [220, 0]
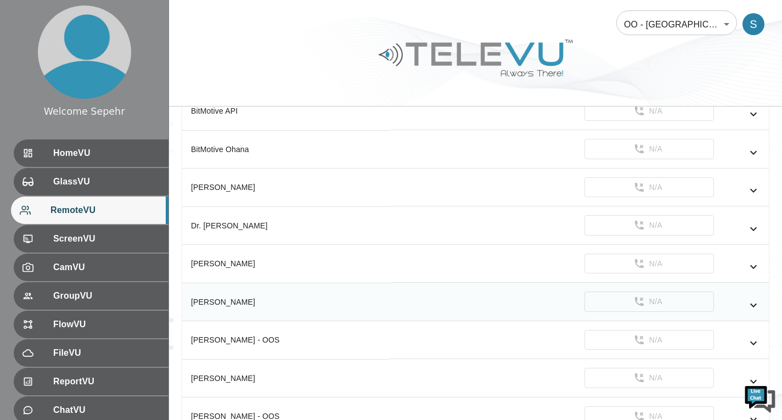
click at [642, 32] on body "Welcome Sepehr HomeVU GlassVU RemoteVU ScreenVU CamVU GroupVU FlowVU FileVU Rep…" at bounding box center [391, 304] width 782 height 1049
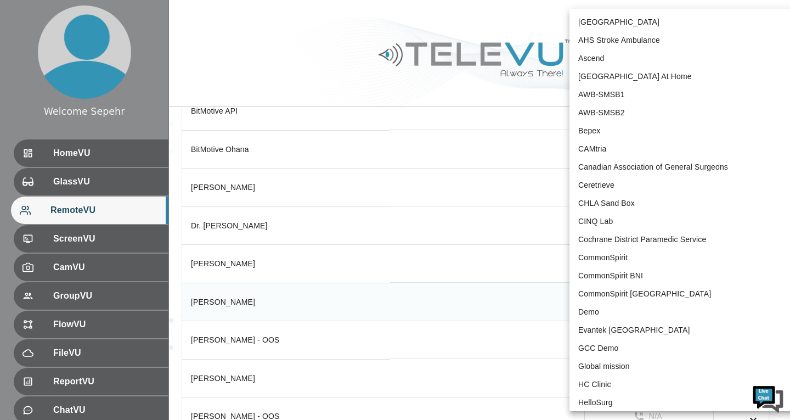
scroll to position [1551, 0]
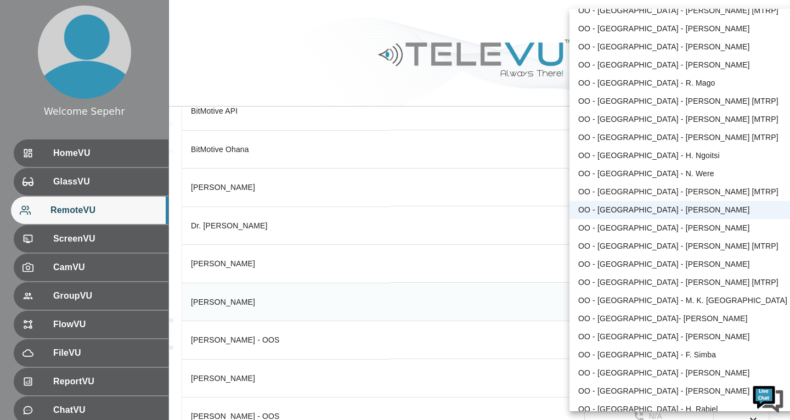
click at [493, 61] on div at bounding box center [395, 210] width 790 height 420
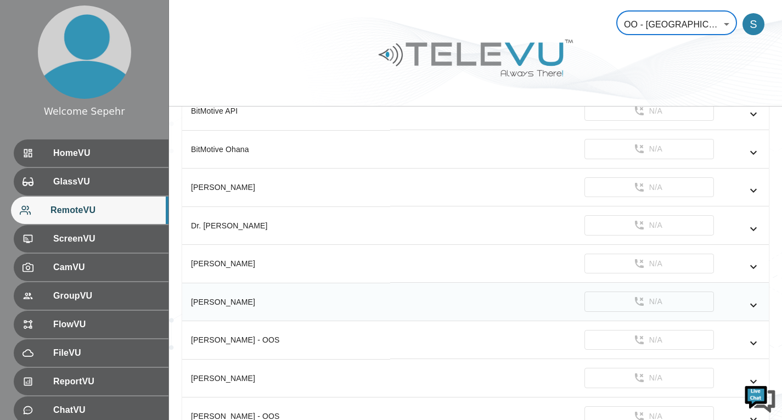
click at [633, 18] on body "Welcome Sepehr HomeVU GlassVU RemoteVU ScreenVU CamVU GroupVU FlowVU FileVU Rep…" at bounding box center [391, 304] width 782 height 1049
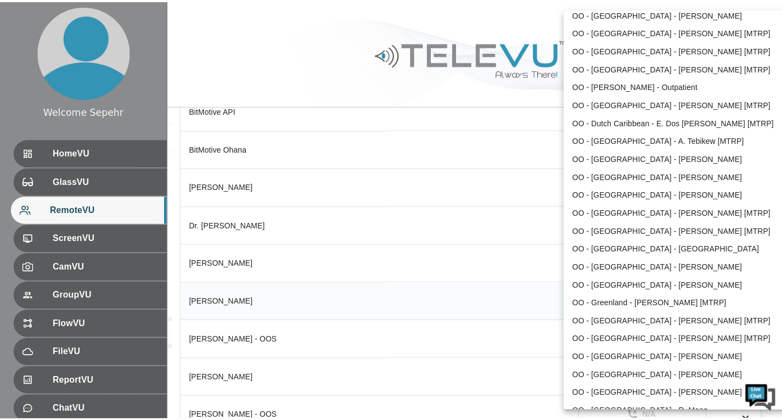
scroll to position [1167, 0]
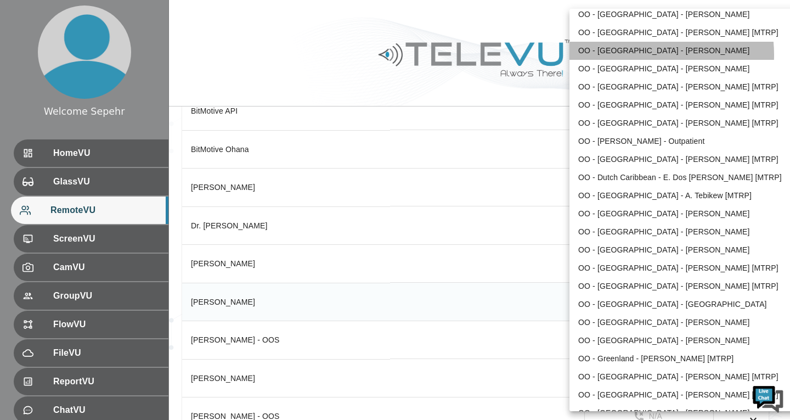
click at [626, 55] on li "OO - Armenia - A. Harutyunyan" at bounding box center [684, 51] width 228 height 18
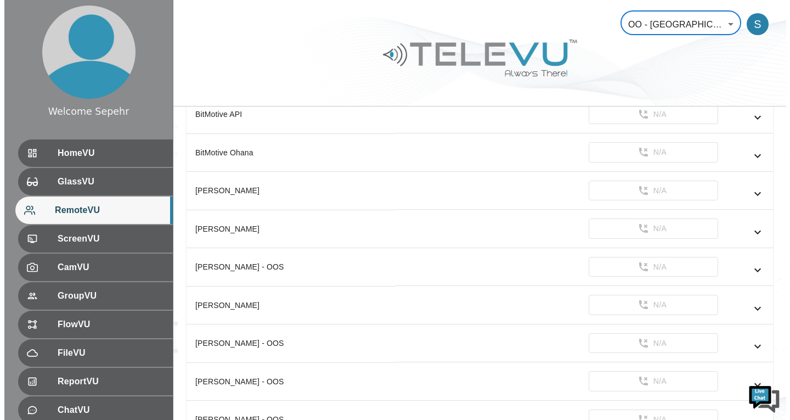
scroll to position [213, 0]
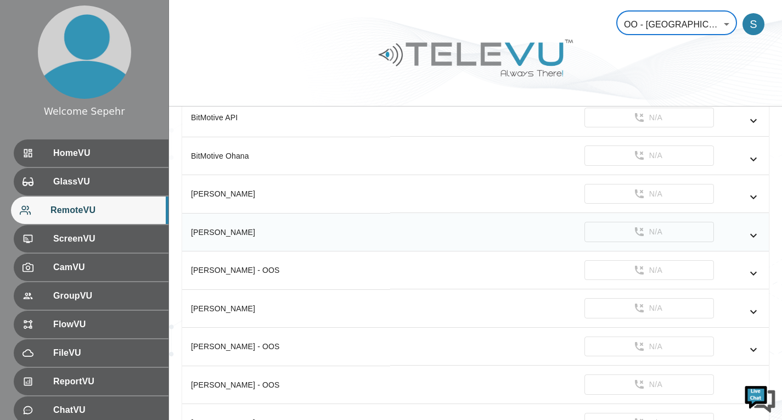
click at [753, 234] on icon "simple table" at bounding box center [753, 235] width 13 height 13
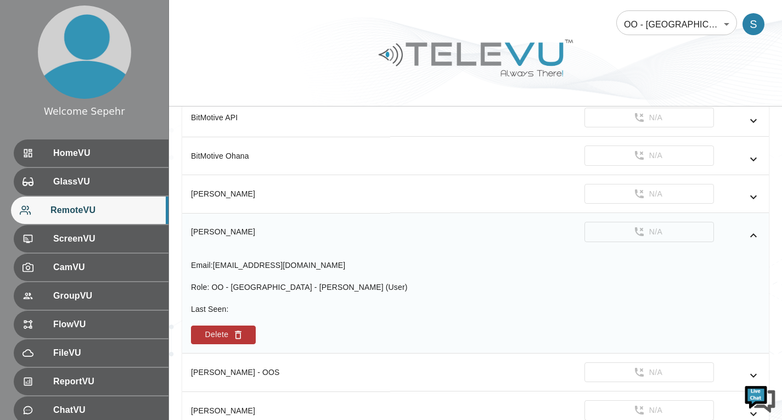
click at [750, 235] on icon "simple table" at bounding box center [753, 235] width 13 height 13
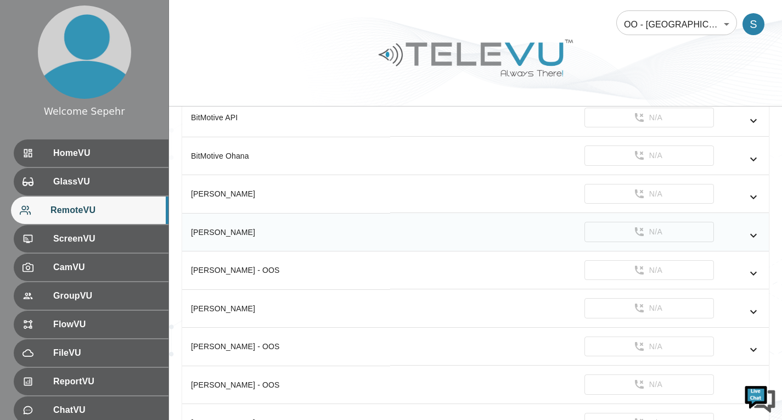
click at [716, 20] on body "Welcome Sepehr HomeVU GlassVU RemoteVU ScreenVU CamVU GroupVU FlowVU FileVU Rep…" at bounding box center [391, 254] width 782 height 935
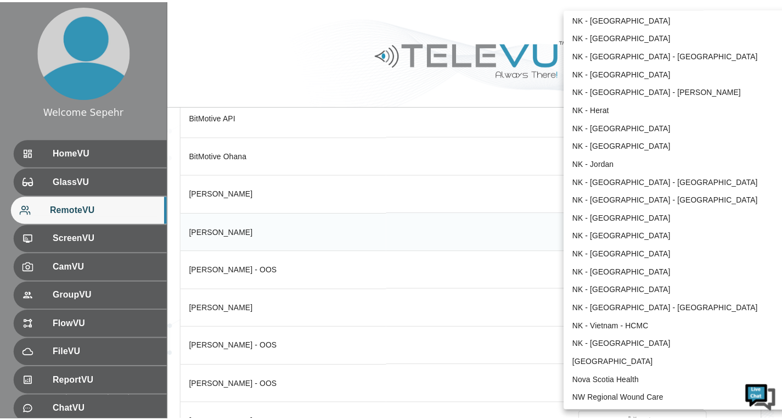
scroll to position [733, 0]
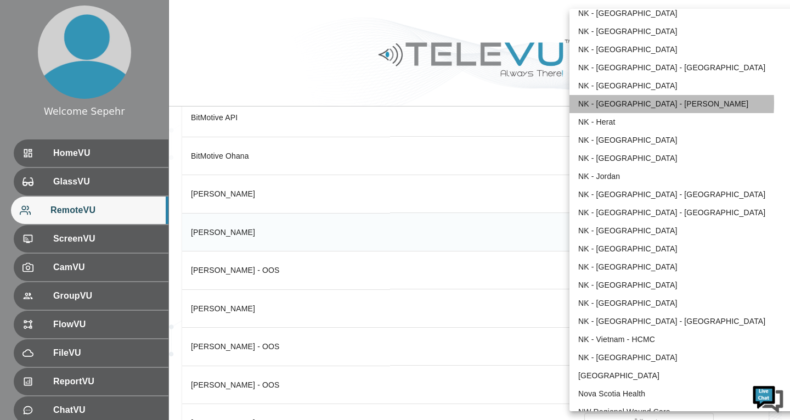
click at [611, 103] on li "NK - Gambia - J. Jabang" at bounding box center [684, 104] width 228 height 18
type input "212"
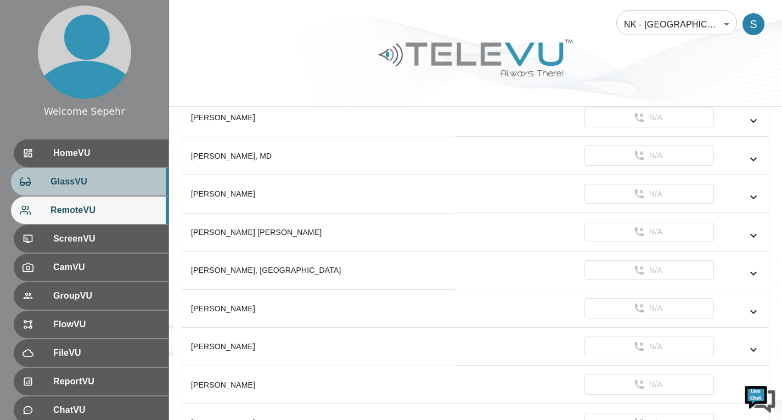
click at [125, 188] on span "GlassVU" at bounding box center [104, 181] width 109 height 13
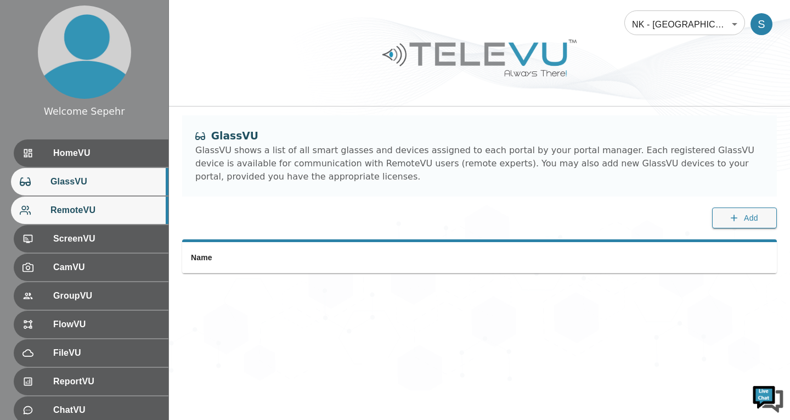
click at [111, 207] on span "RemoteVU" at bounding box center [104, 210] width 109 height 13
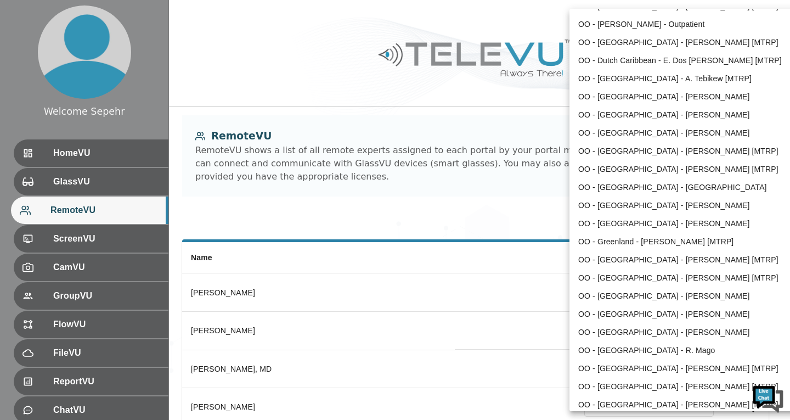
scroll to position [1286, 0]
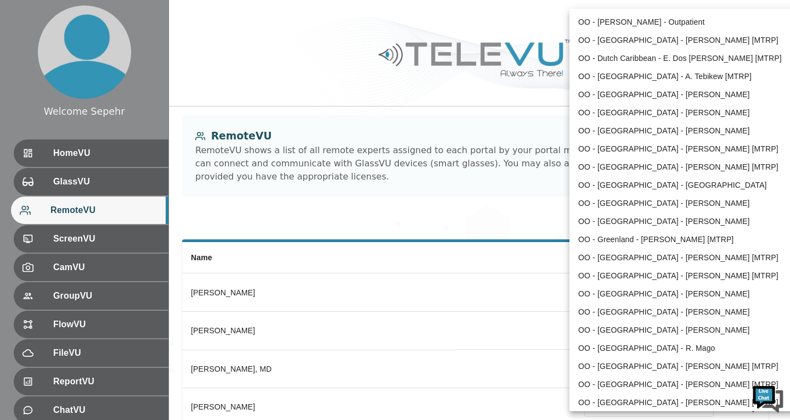
click at [617, 223] on li "OO - Ghana - W. Appeadu-Mensah" at bounding box center [684, 221] width 228 height 18
type input "127"
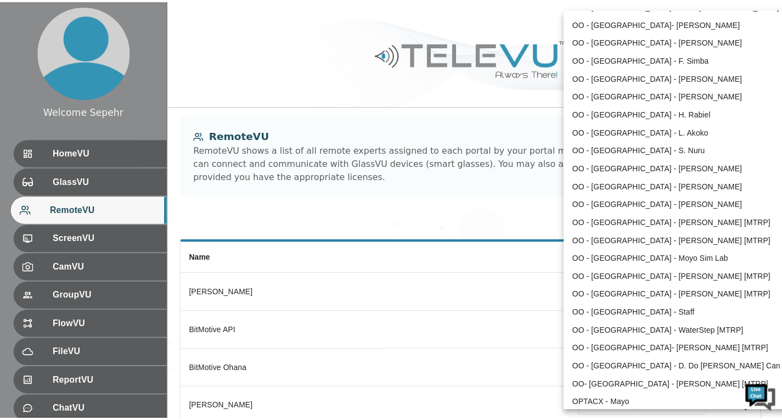
scroll to position [1901, 0]
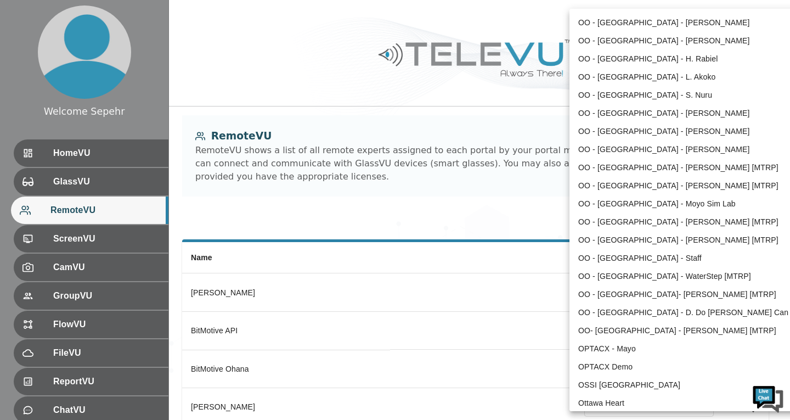
drag, startPoint x: 391, startPoint y: 215, endPoint x: 370, endPoint y: 216, distance: 21.4
click at [391, 215] on div at bounding box center [395, 210] width 790 height 420
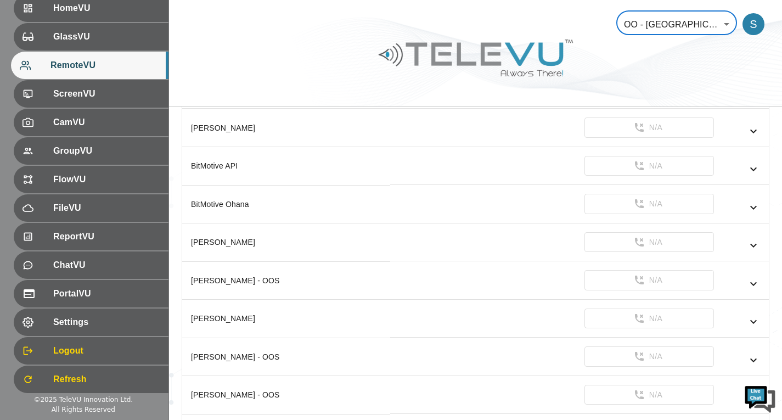
scroll to position [151, 0]
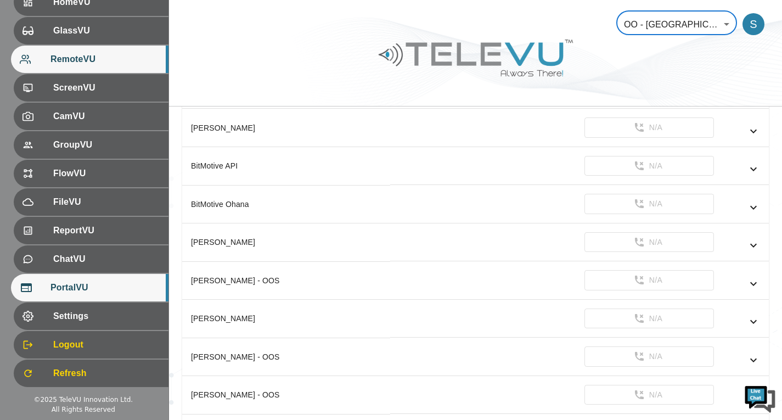
click at [119, 295] on div "PortalVU" at bounding box center [90, 287] width 158 height 27
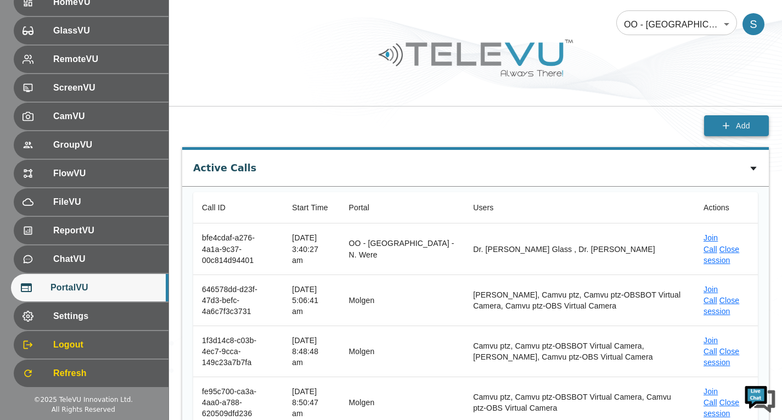
click at [718, 130] on button "Add" at bounding box center [736, 125] width 65 height 21
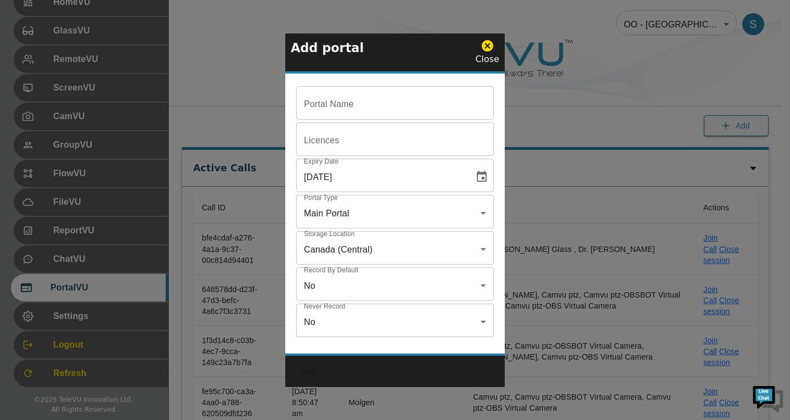
click at [379, 115] on input "Portal Name" at bounding box center [395, 104] width 198 height 31
paste input "OO - Ghana - K. Agbedinu"
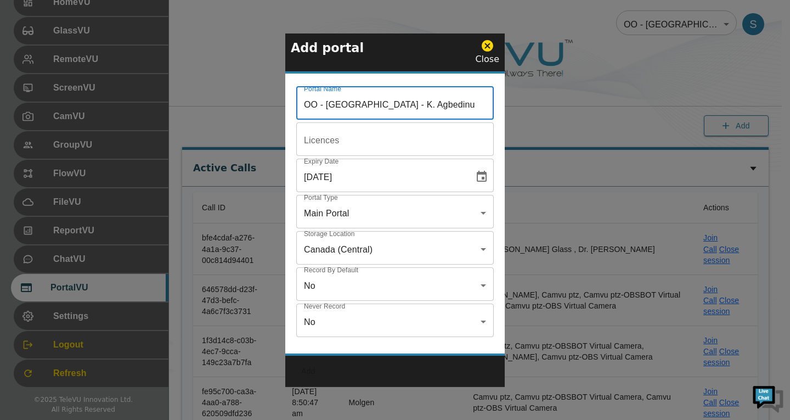
type input "OO - Ghana - K. Agbedinu"
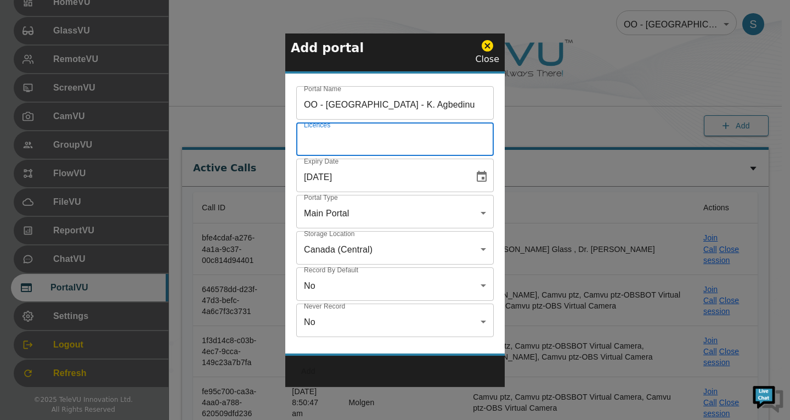
click at [363, 144] on input "Portal Name" at bounding box center [395, 140] width 198 height 31
type input "5"
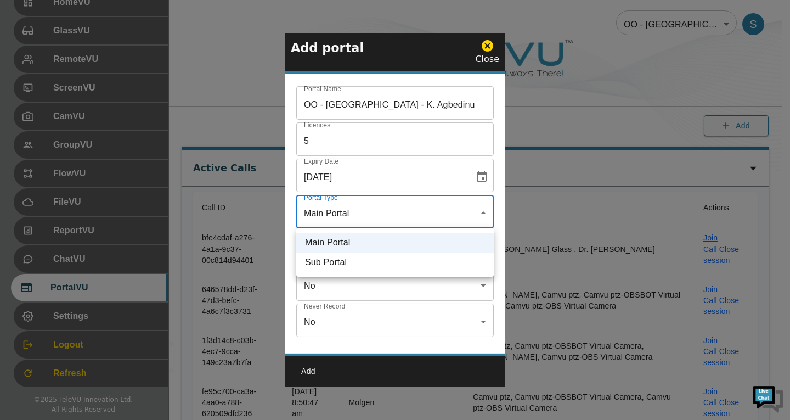
click at [360, 261] on li "Sub Portal" at bounding box center [395, 262] width 198 height 20
type input "sub"
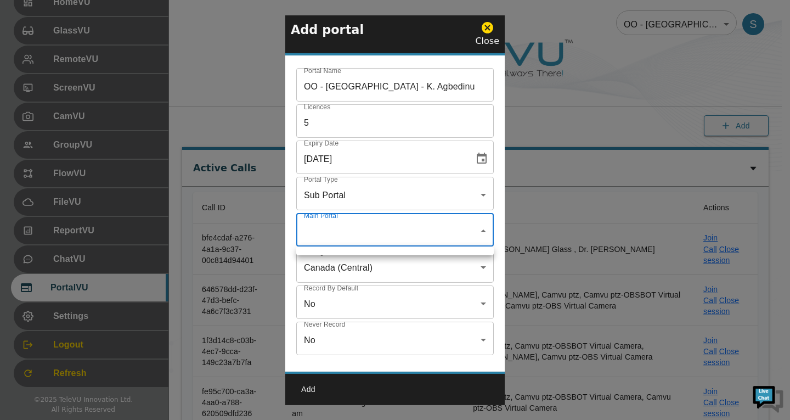
click at [353, 240] on div at bounding box center [395, 210] width 790 height 420
click at [482, 229] on div at bounding box center [395, 210] width 790 height 420
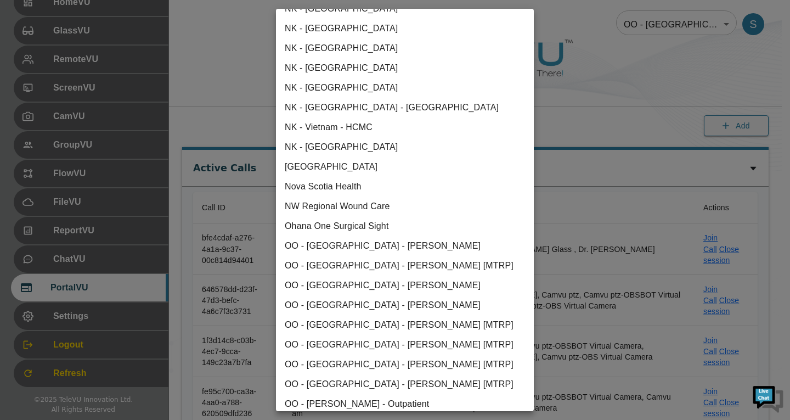
scroll to position [1043, 0]
click at [373, 221] on li "Ohana One Surgical Sight" at bounding box center [405, 225] width 258 height 20
type input "us-west-1"
type input "true"
type input "[object Object]"
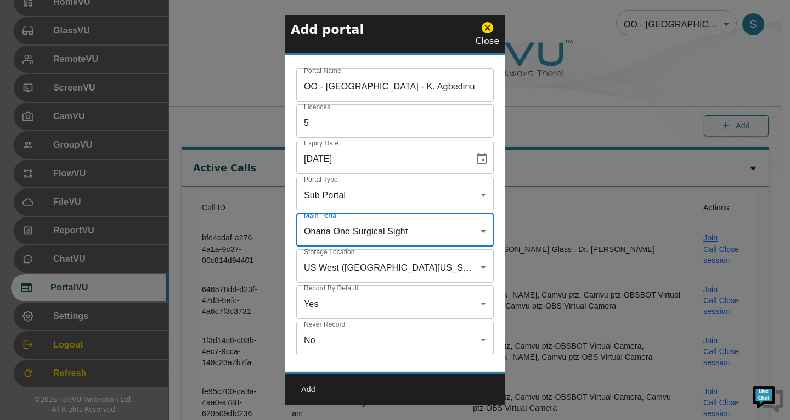
click at [304, 389] on button "Add" at bounding box center [308, 389] width 35 height 20
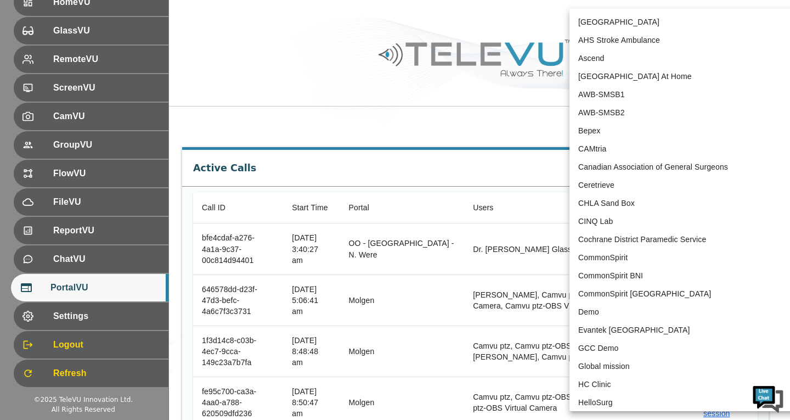
scroll to position [1315, 0]
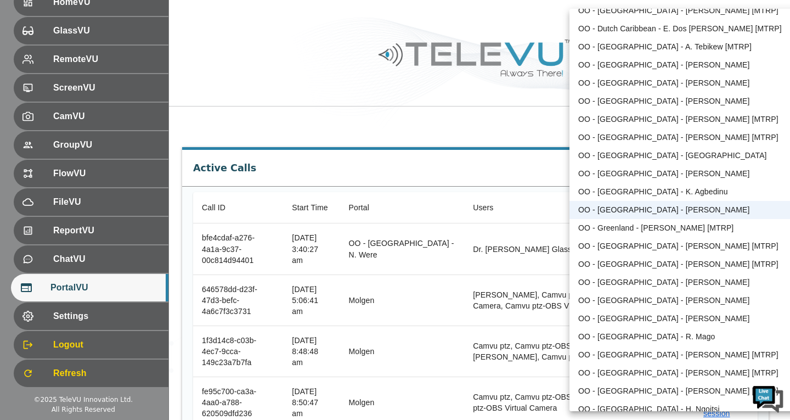
click at [624, 191] on li "OO - Ghana - K. Agbedinu" at bounding box center [684, 192] width 228 height 18
type input "214"
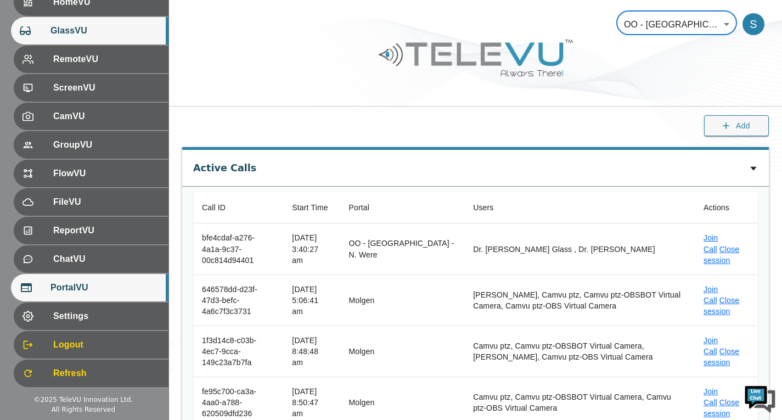
click at [104, 32] on span "GlassVU" at bounding box center [104, 30] width 109 height 13
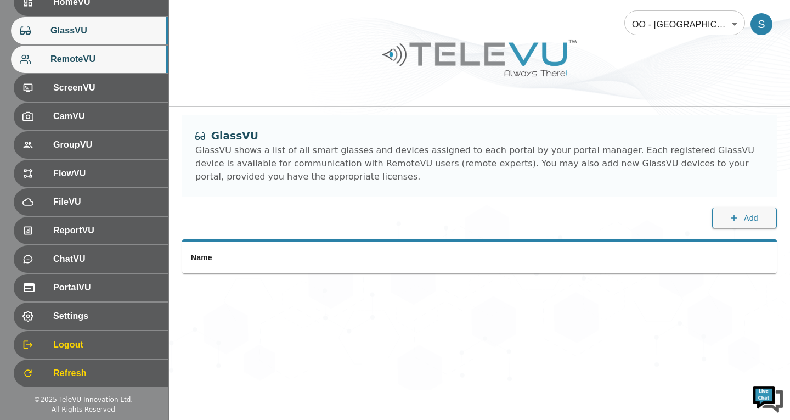
click at [115, 67] on div "RemoteVU" at bounding box center [90, 59] width 158 height 27
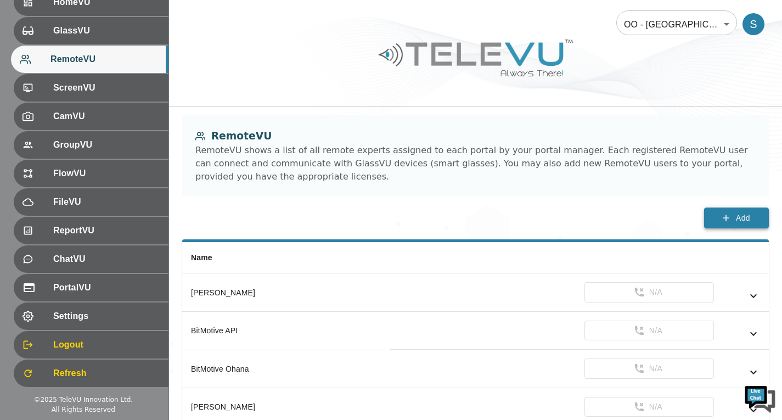
click at [723, 217] on icon "button" at bounding box center [726, 218] width 7 height 7
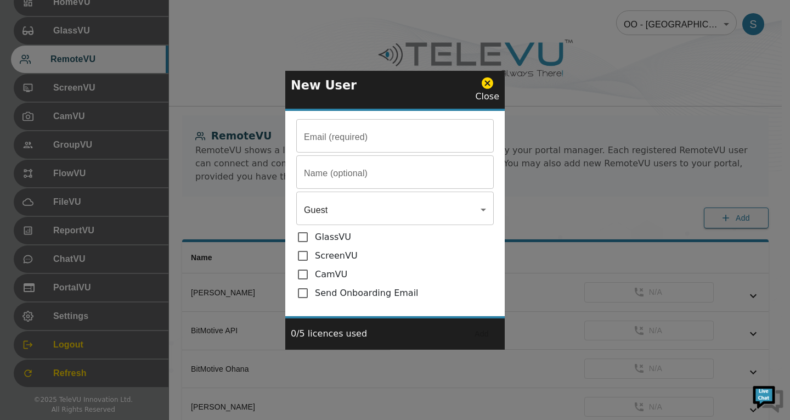
click at [388, 153] on input "Email (required)" at bounding box center [395, 137] width 198 height 31
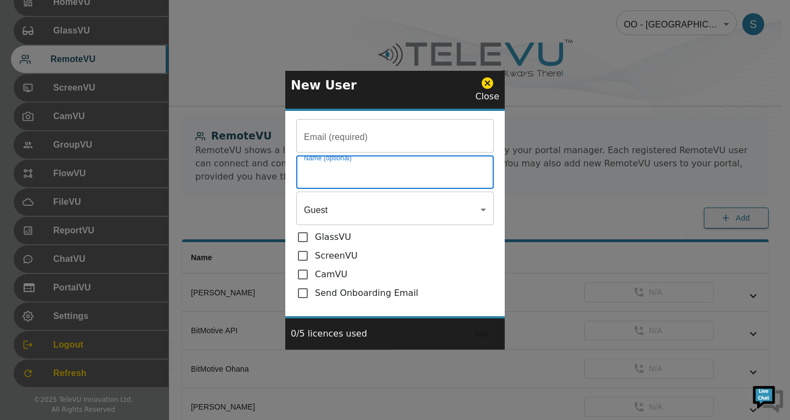
paste input "Dr. Peter Ambe"
type input "Dr. Peter Ambe"
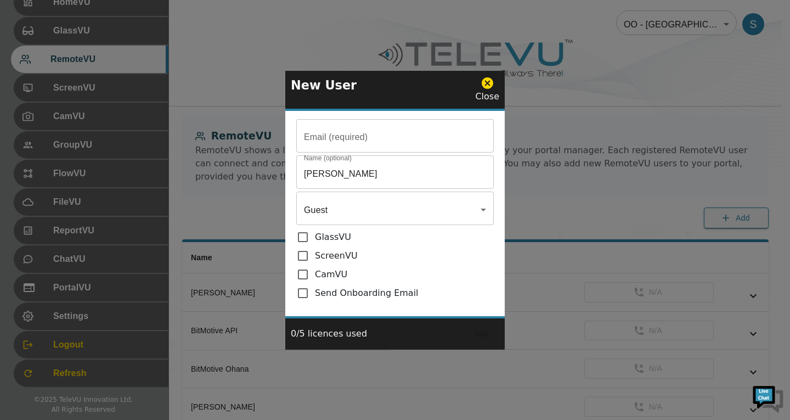
click at [325, 112] on div "Email (required) Email (required) Name (optional) Dr. Peter Ambe Name (optional…" at bounding box center [395, 213] width 220 height 205
click at [327, 138] on input "Email (required)" at bounding box center [395, 137] width 198 height 31
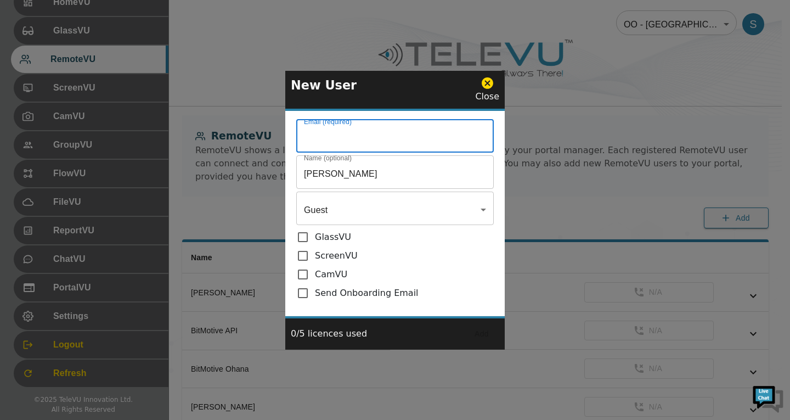
paste input "peter.ambe@uni-wh.de"
type input "peter.ambe@uni-wh.de"
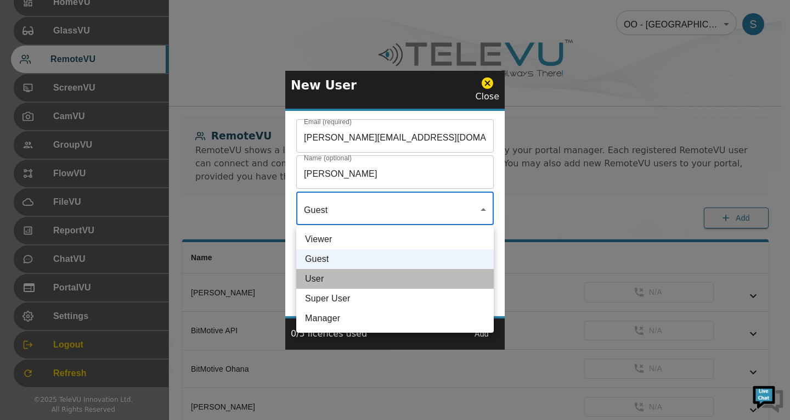
click at [356, 274] on li "User" at bounding box center [395, 279] width 198 height 20
type input "User"
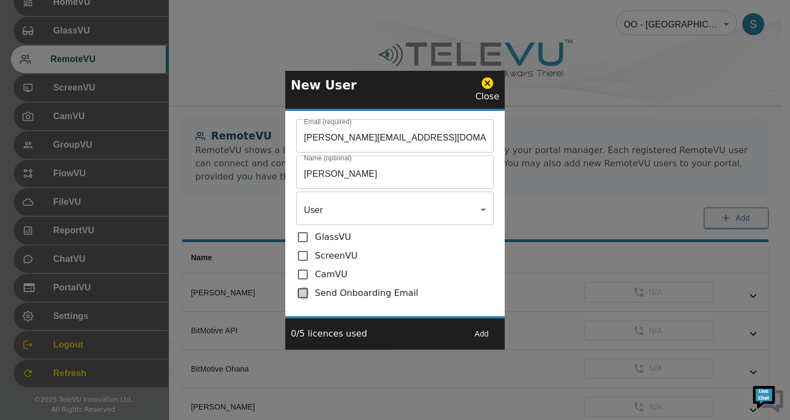
click at [303, 294] on input "checkbox" at bounding box center [305, 292] width 19 height 13
checkbox input "true"
click at [479, 331] on button "Add" at bounding box center [481, 334] width 35 height 20
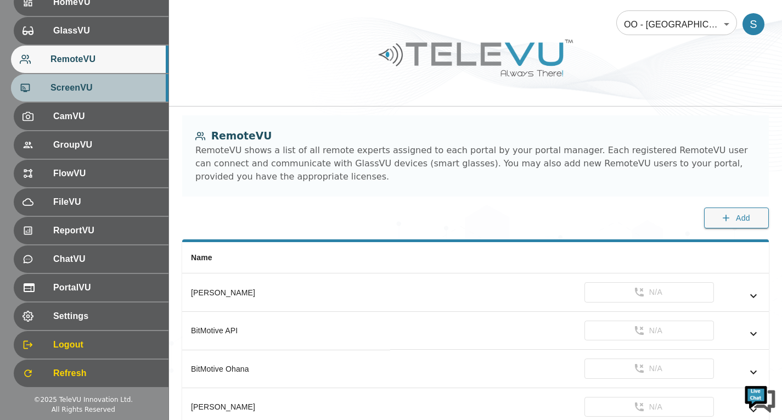
click at [126, 91] on span "ScreenVU" at bounding box center [104, 87] width 109 height 13
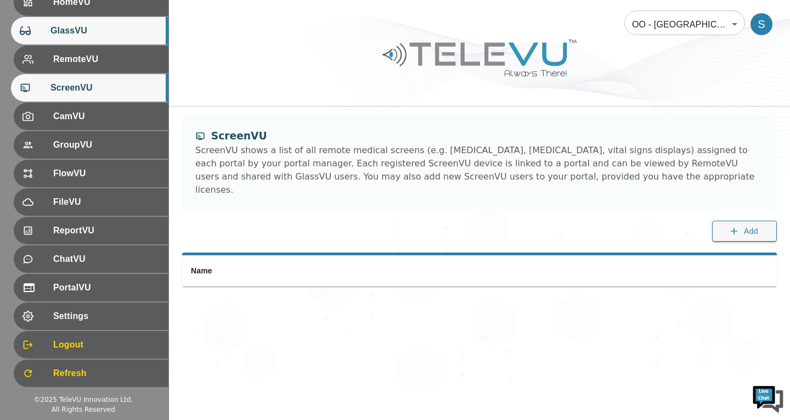
click at [117, 36] on span "GlassVU" at bounding box center [104, 30] width 109 height 13
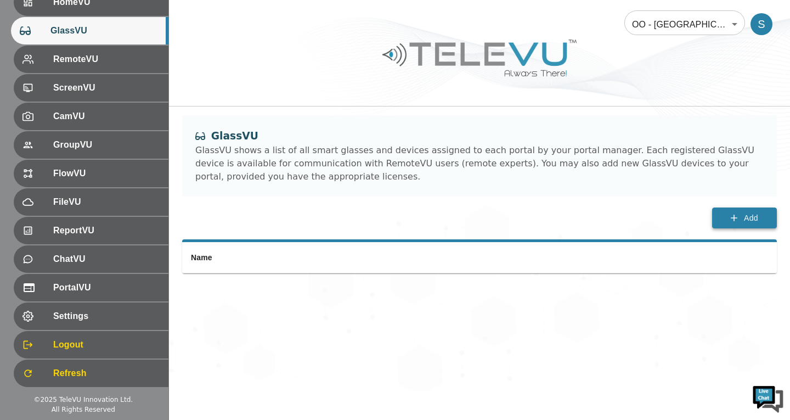
click at [733, 219] on icon "button" at bounding box center [734, 217] width 11 height 11
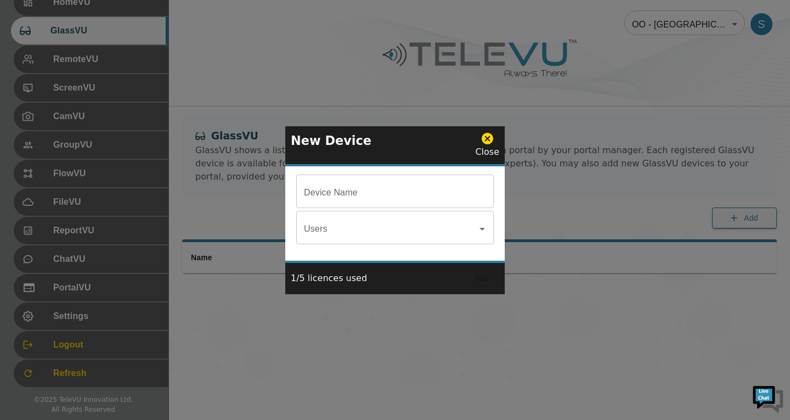
click at [403, 198] on input "Device Name" at bounding box center [395, 192] width 198 height 31
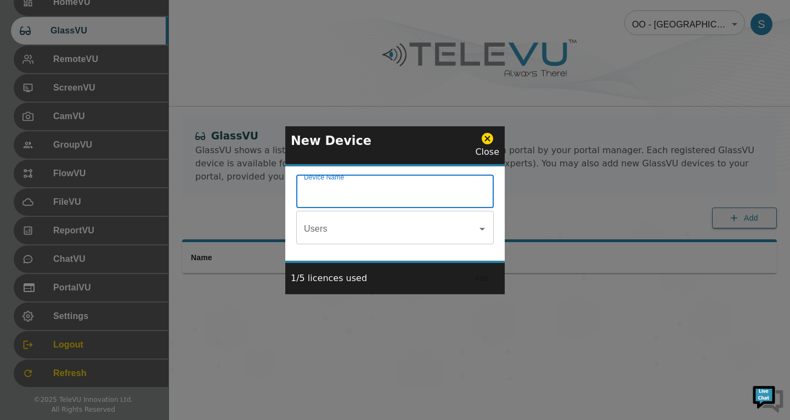
click at [333, 189] on input "Device Name" at bounding box center [395, 192] width 198 height 31
paste input "Dr. Agbedinu CamVU"
type input "Dr. Agbedinu CamVU"
click at [486, 278] on button "Add" at bounding box center [481, 278] width 35 height 20
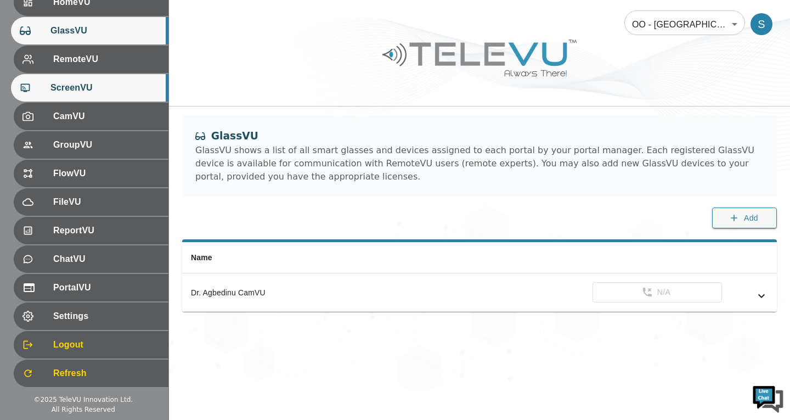
click at [94, 98] on div "ScreenVU" at bounding box center [90, 87] width 158 height 27
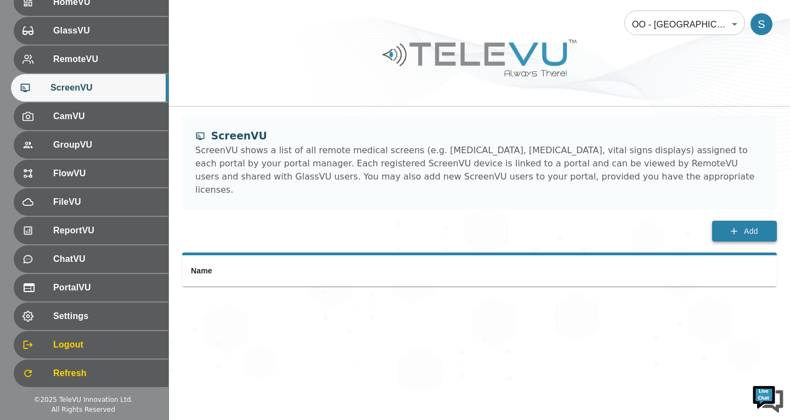
click at [722, 224] on button "Add" at bounding box center [744, 231] width 65 height 21
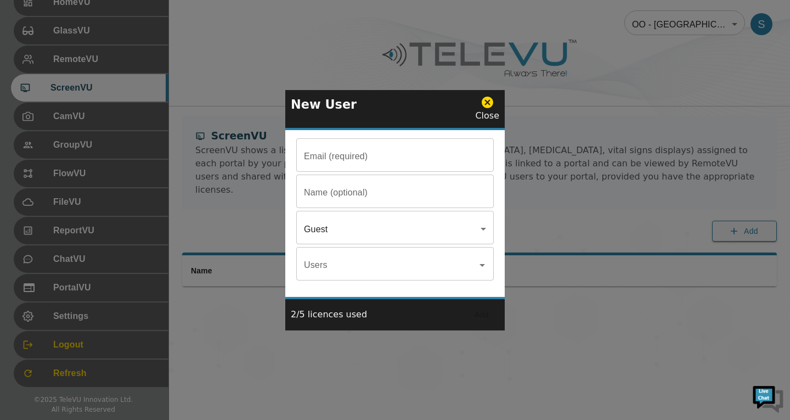
drag, startPoint x: 375, startPoint y: 158, endPoint x: 369, endPoint y: 153, distance: 7.5
click at [375, 158] on input "Email (required)" at bounding box center [395, 156] width 198 height 31
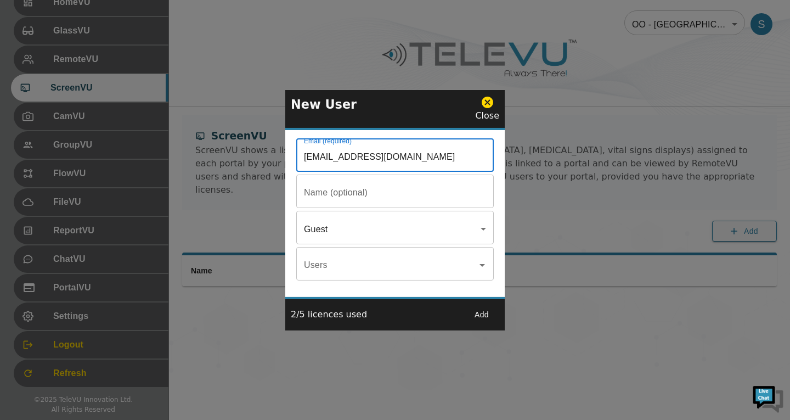
type input "screenvu+ghana2@televu.ca"
click at [348, 172] on input "Email (required)" at bounding box center [395, 156] width 198 height 31
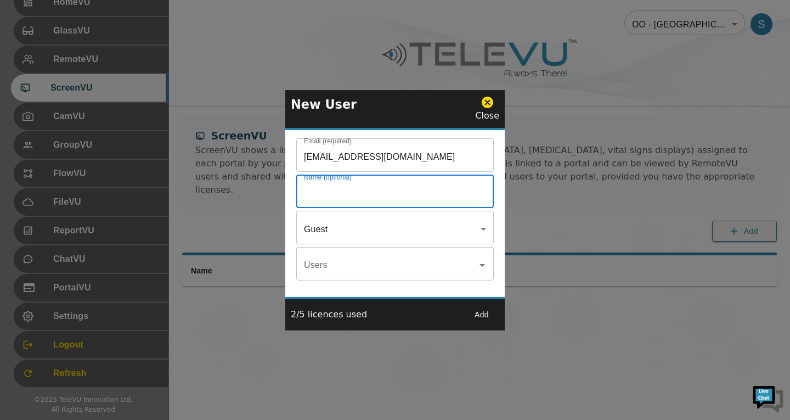
paste input "Dr. Agbedinu CamVU"
type input "Dr. Agbedinu ScreenVU"
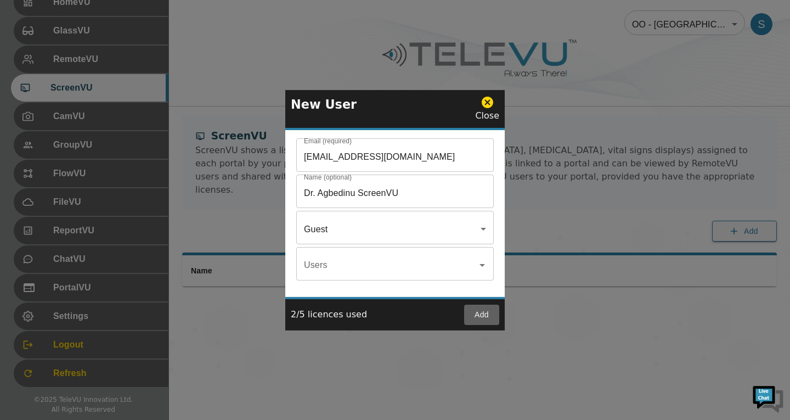
click at [485, 318] on button "Add" at bounding box center [481, 315] width 35 height 20
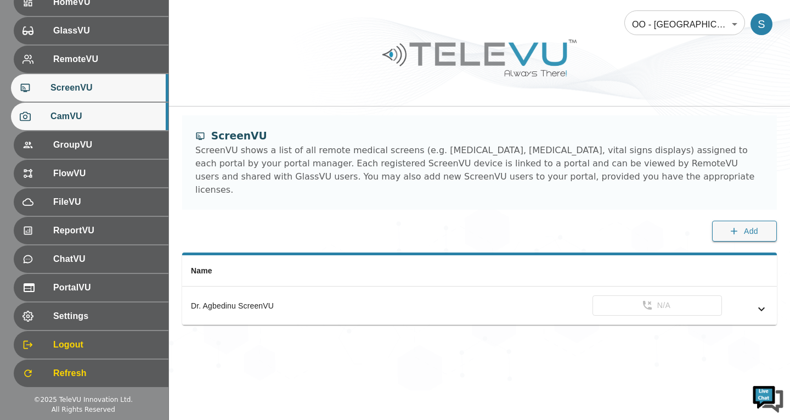
click at [121, 129] on div "CamVU" at bounding box center [90, 116] width 158 height 27
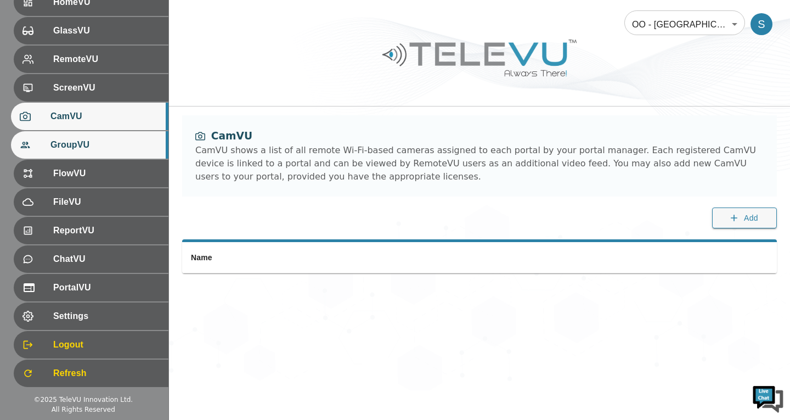
click at [115, 138] on span "GroupVU" at bounding box center [104, 144] width 109 height 13
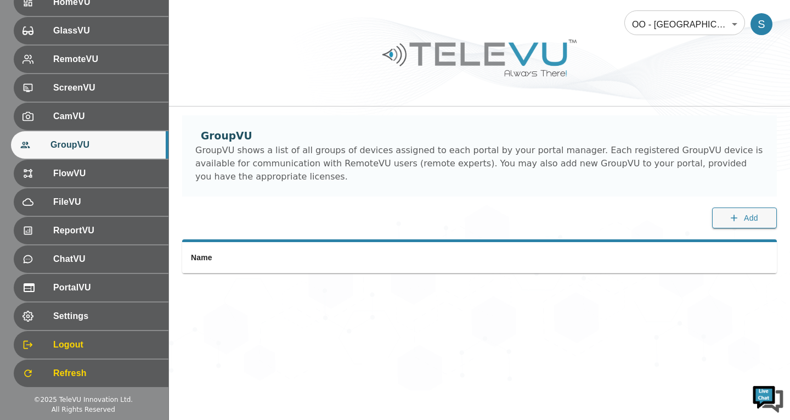
click at [661, 13] on body "Welcome Sepehr HomeVU GlassVU RemoteVU ScreenVU CamVU GroupVU FlowVU FileVU Rep…" at bounding box center [395, 195] width 790 height 390
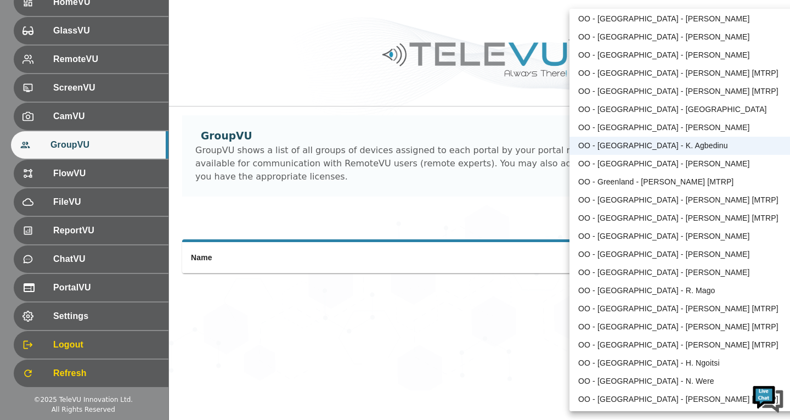
scroll to position [1242, 0]
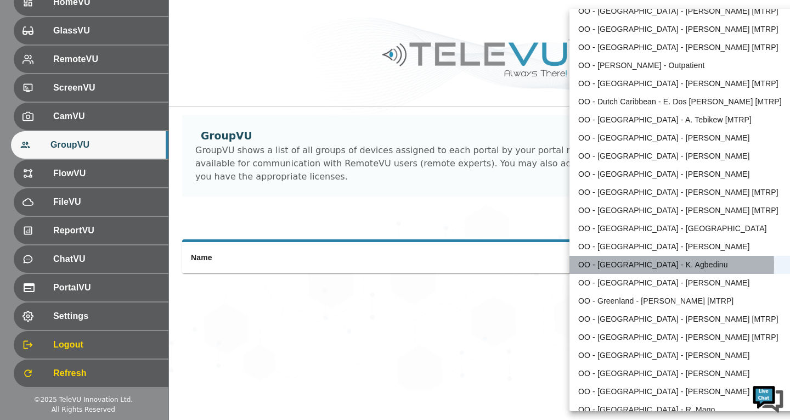
click at [605, 265] on li "OO - Ghana - K. Agbedinu" at bounding box center [684, 265] width 228 height 18
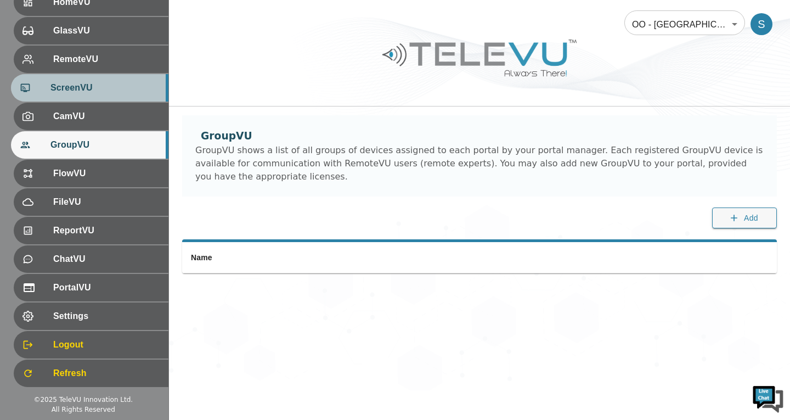
click at [117, 91] on span "ScreenVU" at bounding box center [104, 87] width 109 height 13
